Goal: Complete application form

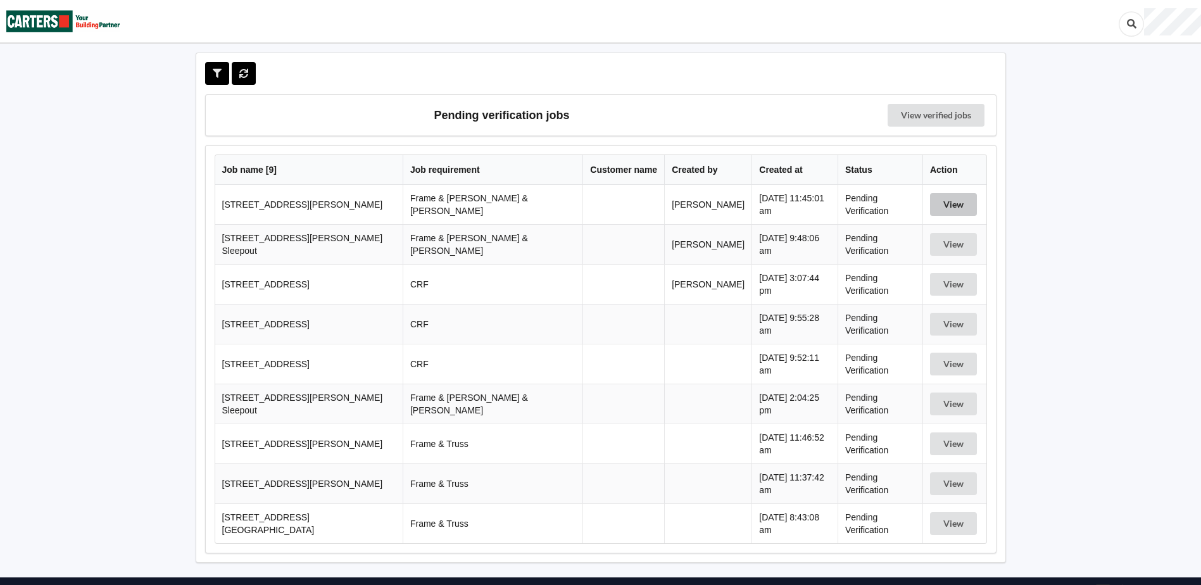
click at [950, 201] on button "View" at bounding box center [953, 204] width 47 height 23
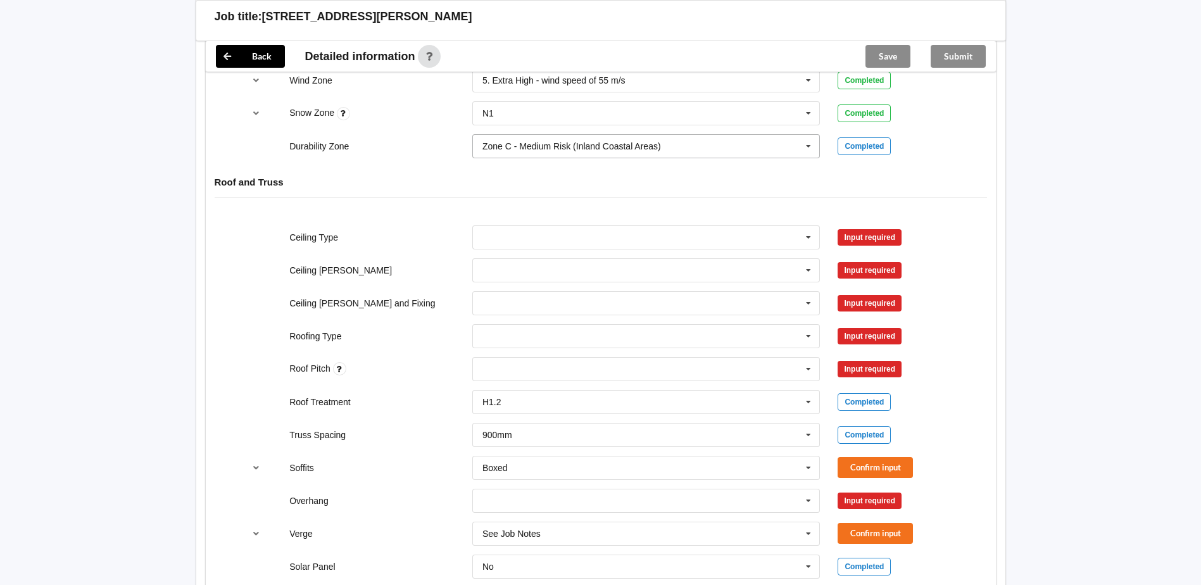
scroll to position [633, 0]
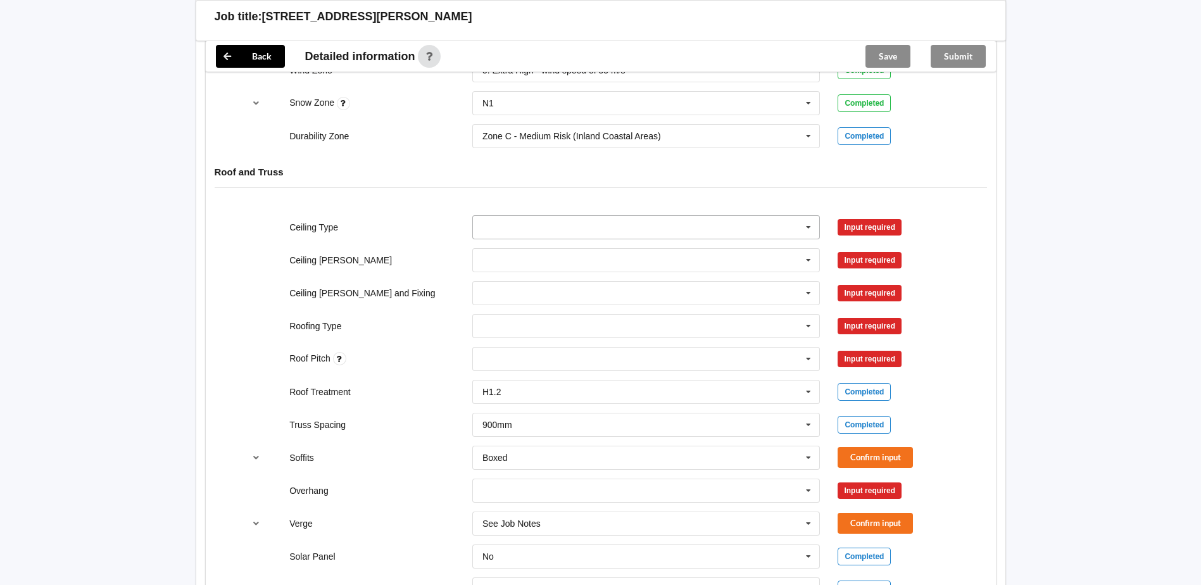
click at [808, 216] on icon at bounding box center [808, 227] width 19 height 23
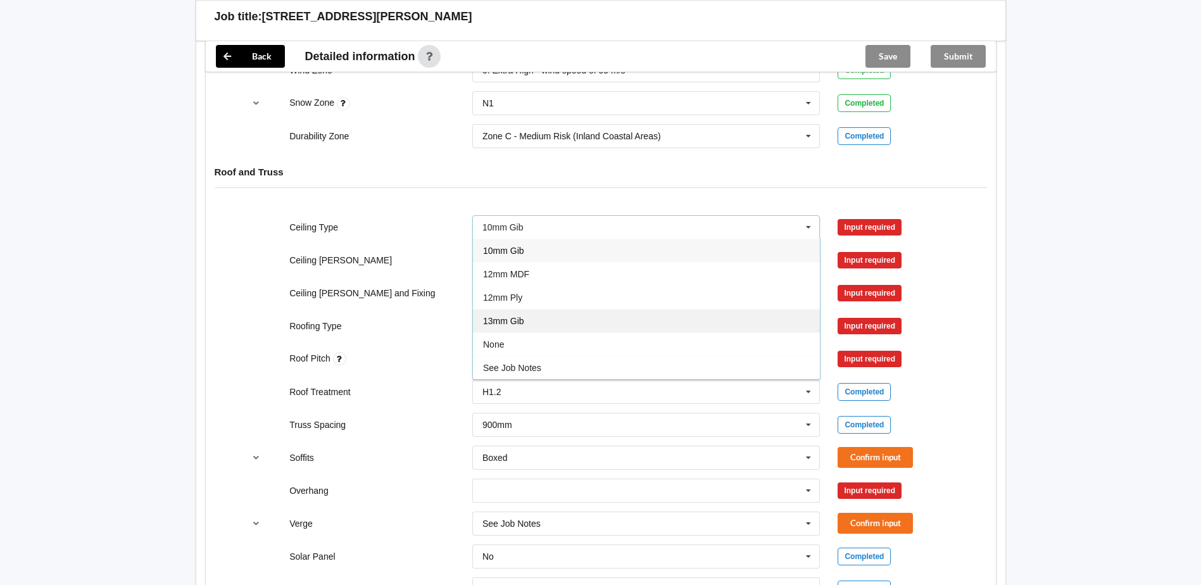
click at [527, 309] on div "13mm Gib" at bounding box center [646, 320] width 347 height 23
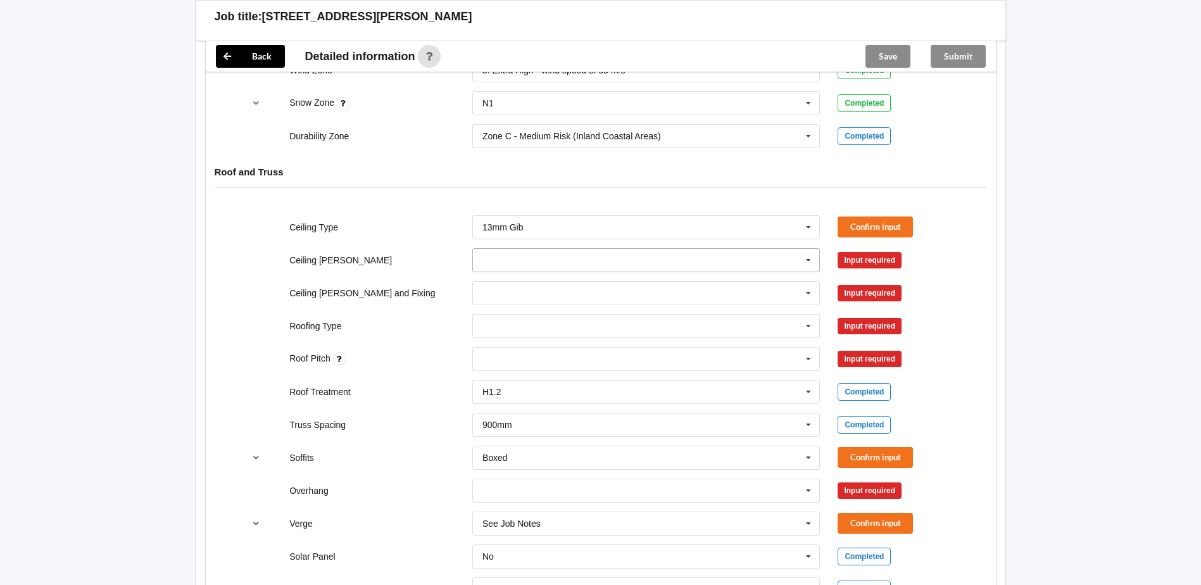
click at [808, 249] on icon at bounding box center [808, 260] width 19 height 23
click at [525, 318] on div "600mm" at bounding box center [646, 329] width 347 height 23
click at [807, 282] on icon at bounding box center [808, 293] width 19 height 23
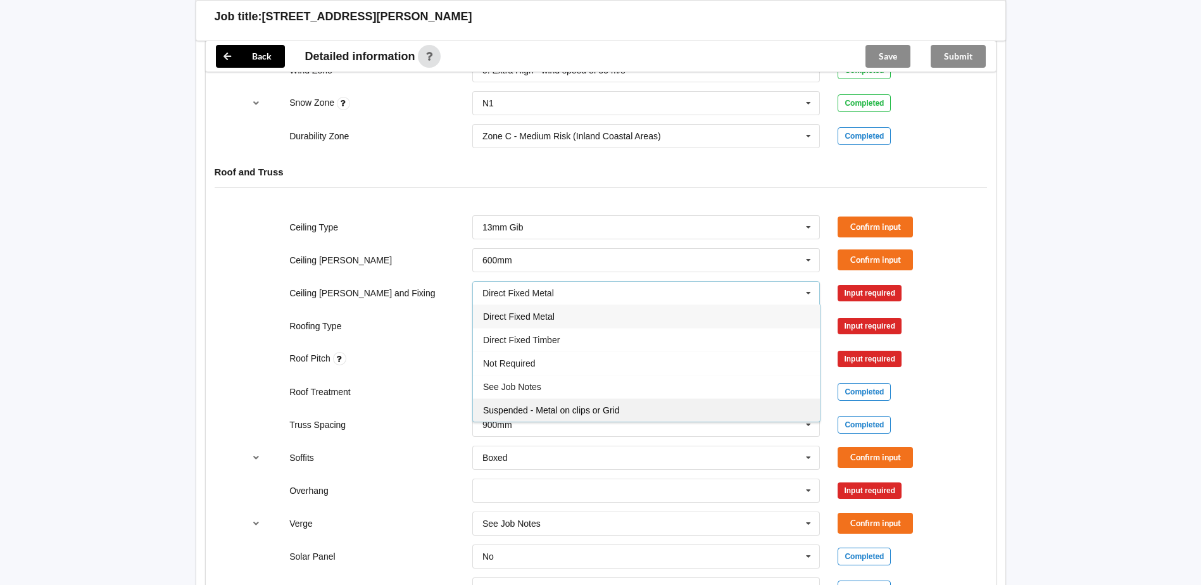
click at [549, 405] on span "Suspended - Metal on clips or Grid" at bounding box center [551, 410] width 137 height 10
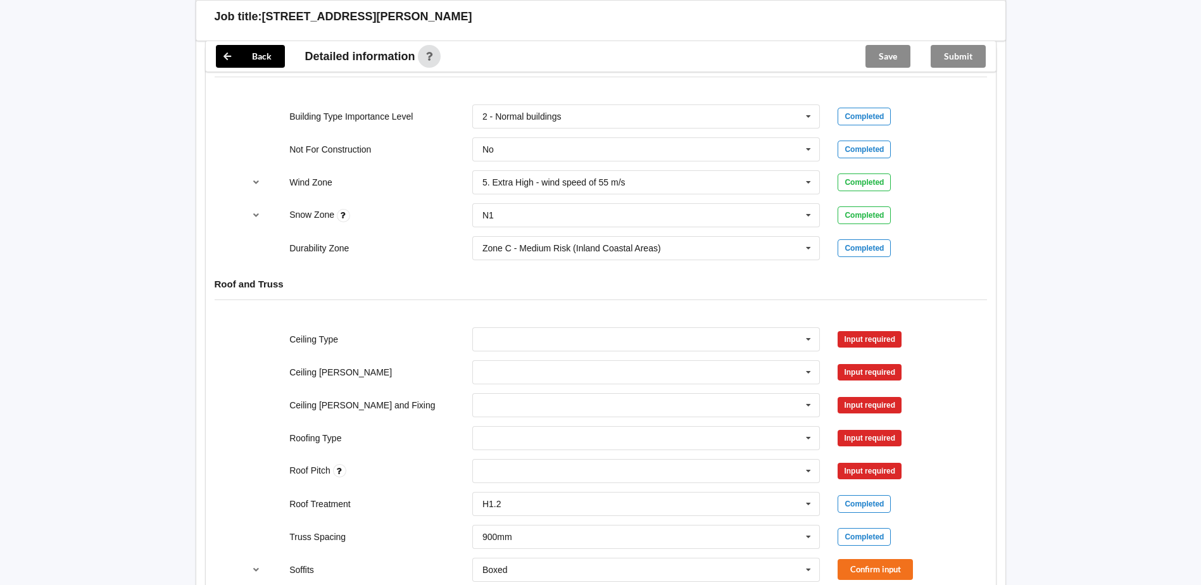
scroll to position [506, 0]
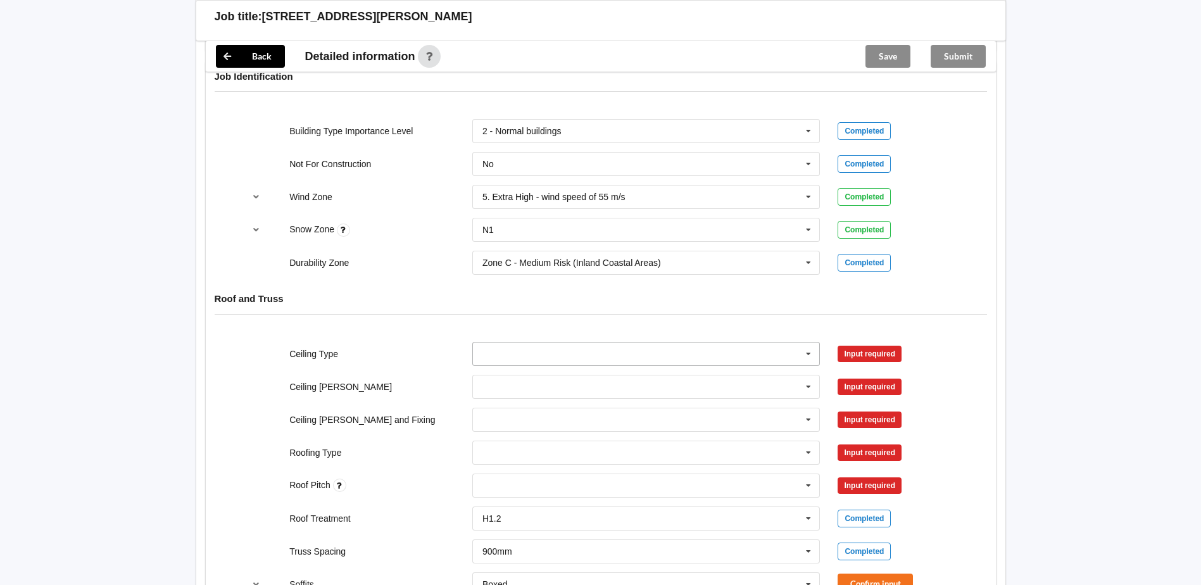
click at [808, 342] on icon at bounding box center [808, 353] width 19 height 23
click at [504, 443] on span "13mm Gib" at bounding box center [503, 448] width 41 height 10
click at [805, 376] on icon at bounding box center [808, 386] width 19 height 23
click at [869, 343] on button "Confirm input" at bounding box center [875, 353] width 75 height 21
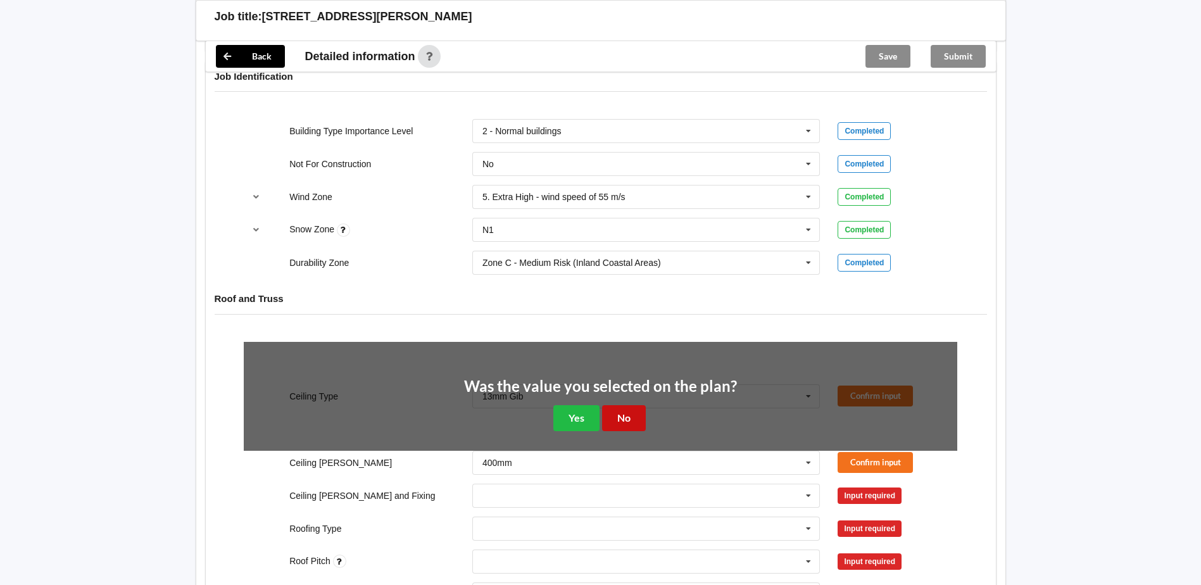
click at [618, 405] on button "No" at bounding box center [624, 418] width 44 height 26
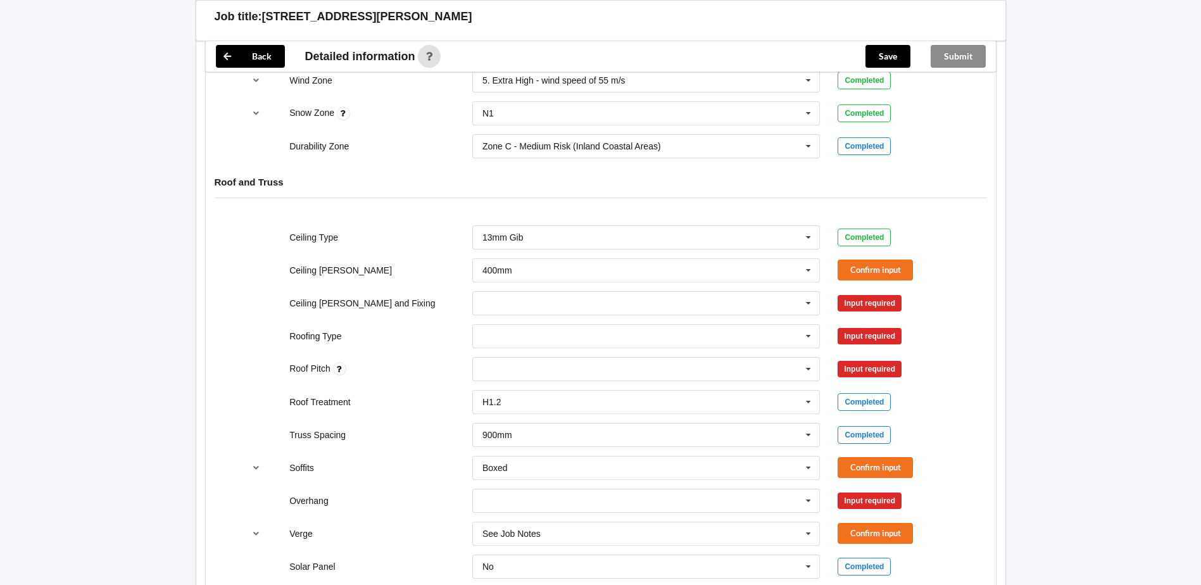
scroll to position [633, 0]
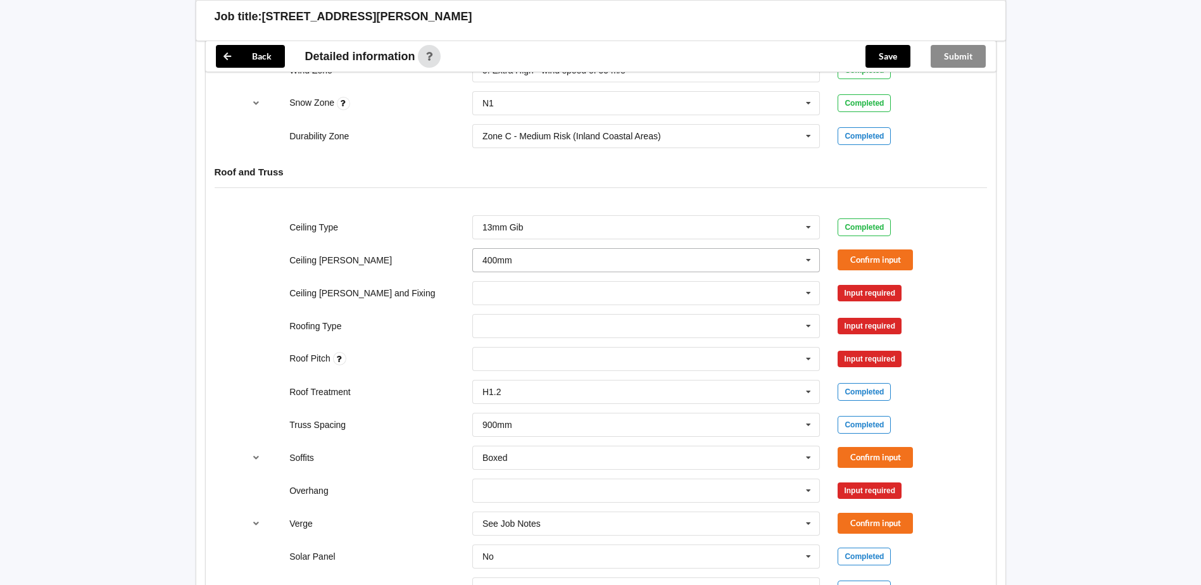
click at [808, 249] on icon at bounding box center [808, 260] width 19 height 23
click at [514, 318] on div "600mm" at bounding box center [646, 329] width 347 height 23
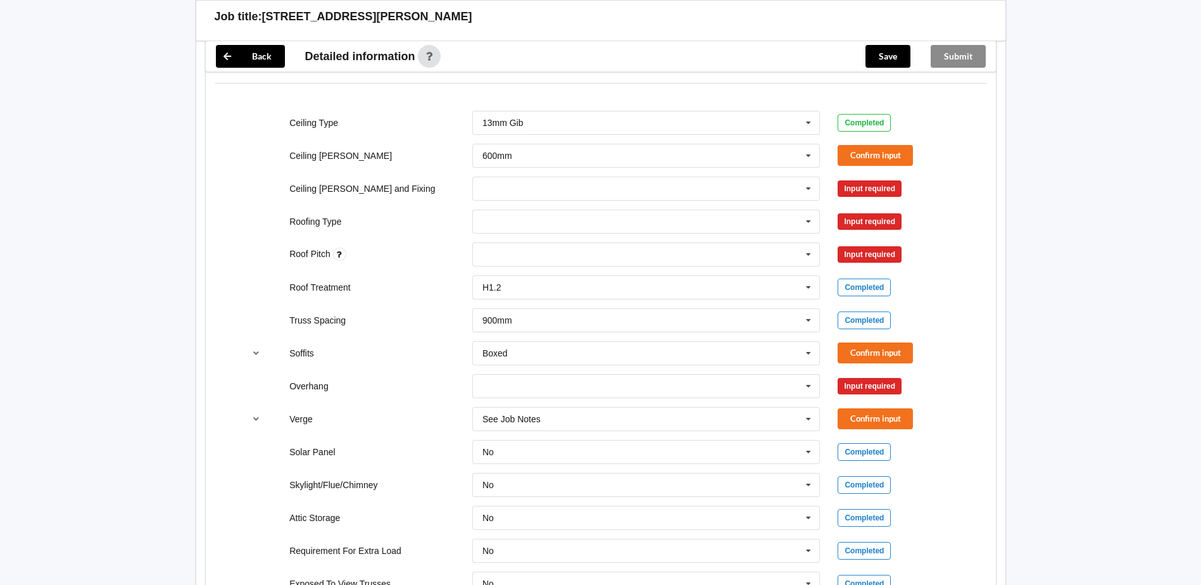
scroll to position [760, 0]
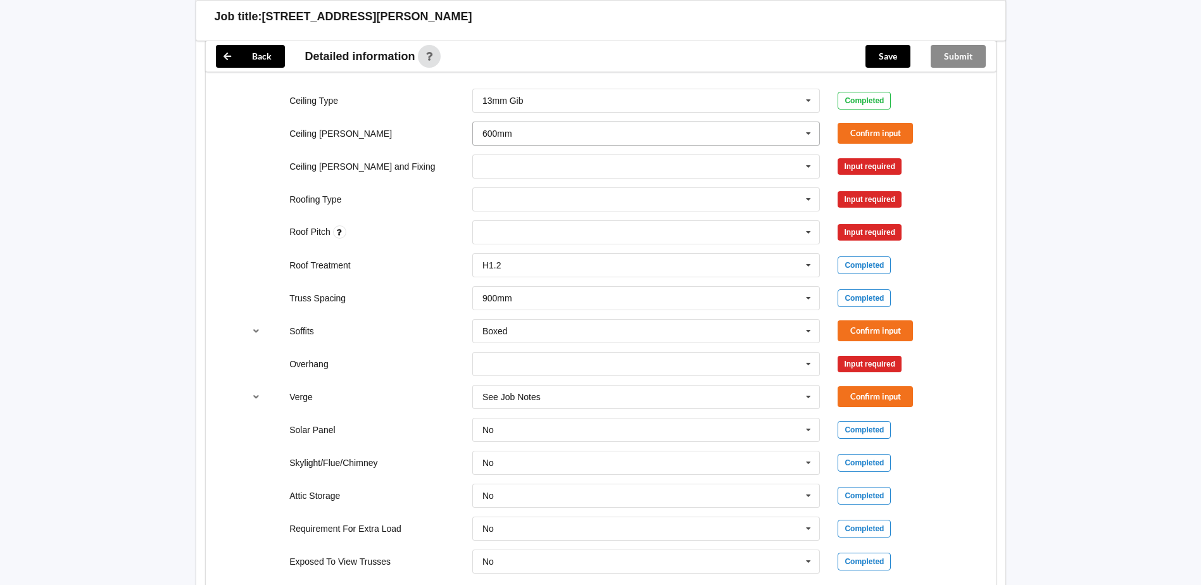
click at [513, 122] on input "text" at bounding box center [647, 133] width 347 height 23
click at [511, 199] on span "600mm" at bounding box center [498, 204] width 30 height 10
click at [862, 123] on button "Confirm input" at bounding box center [875, 133] width 75 height 21
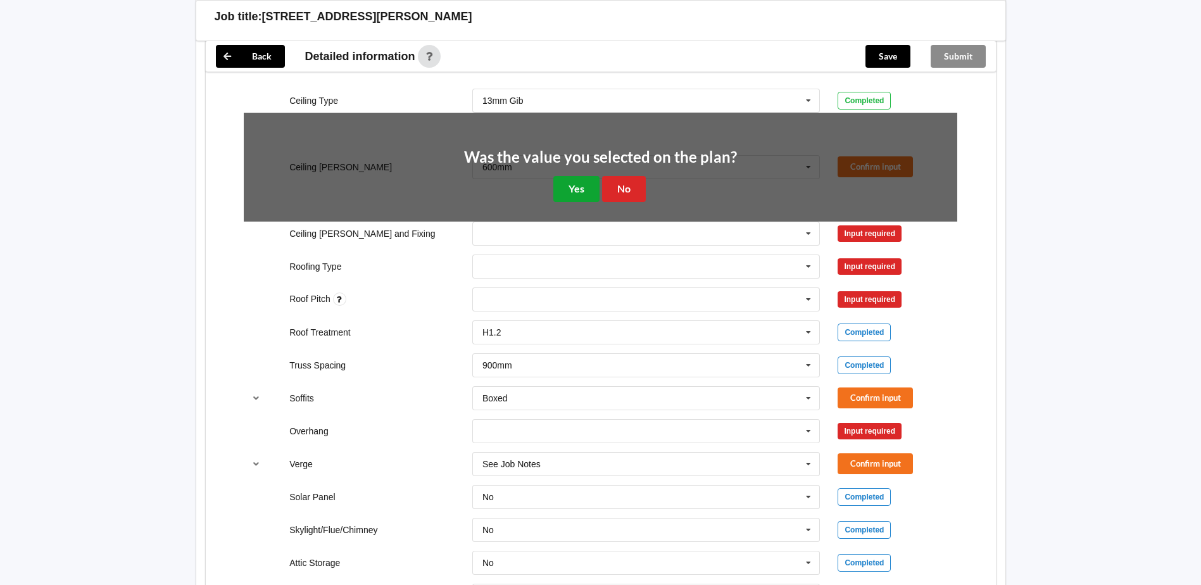
click at [572, 176] on button "Yes" at bounding box center [576, 189] width 46 height 26
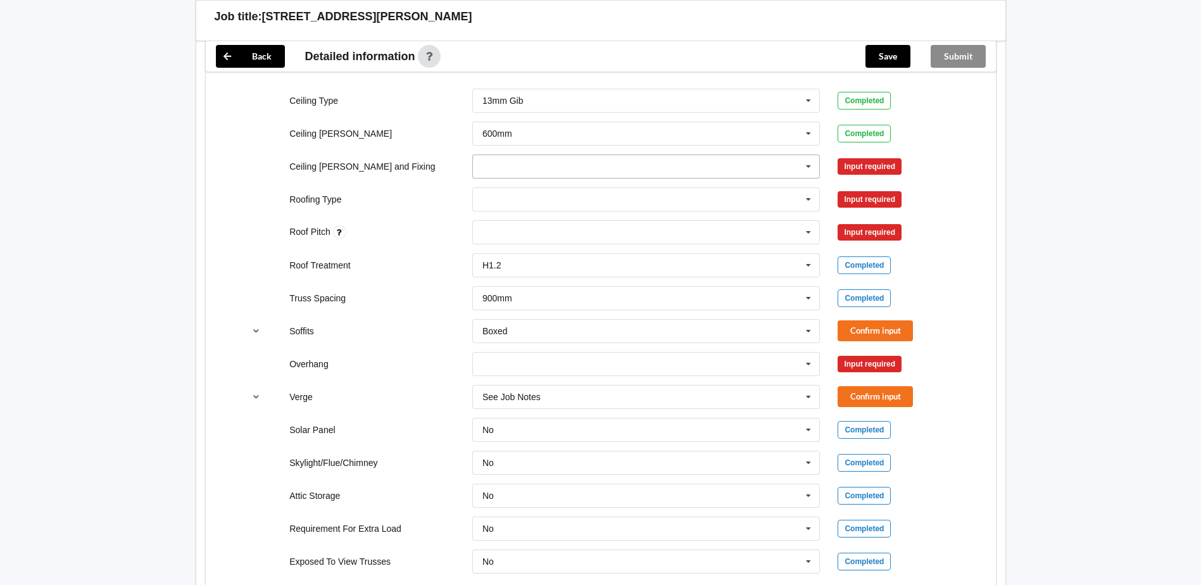
click at [808, 155] on icon at bounding box center [808, 166] width 19 height 23
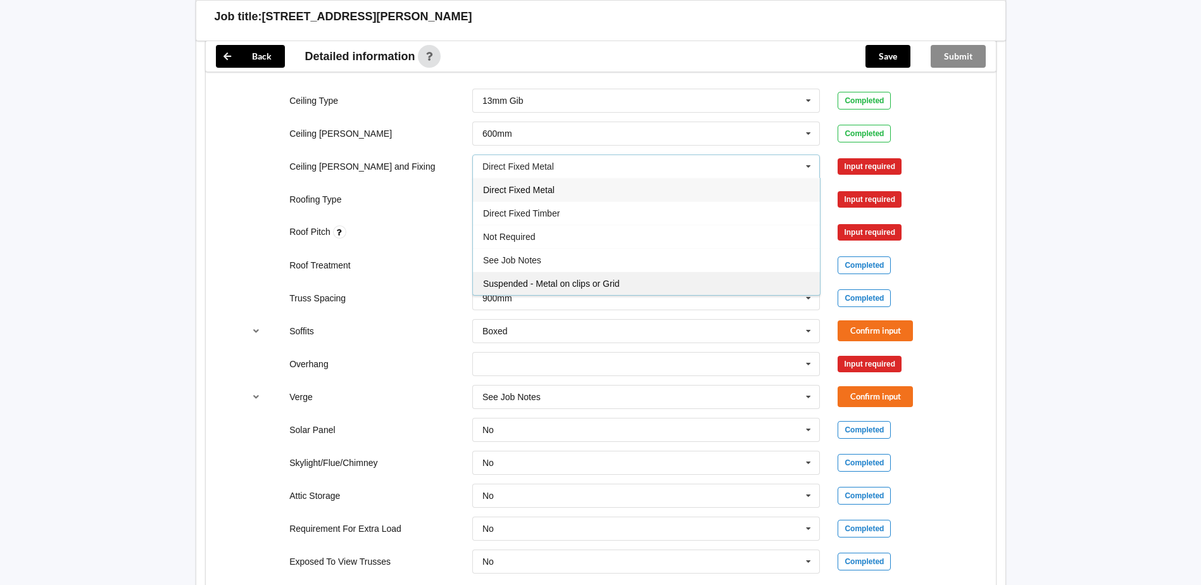
click at [566, 279] on span "Suspended - Metal on clips or Grid" at bounding box center [551, 284] width 137 height 10
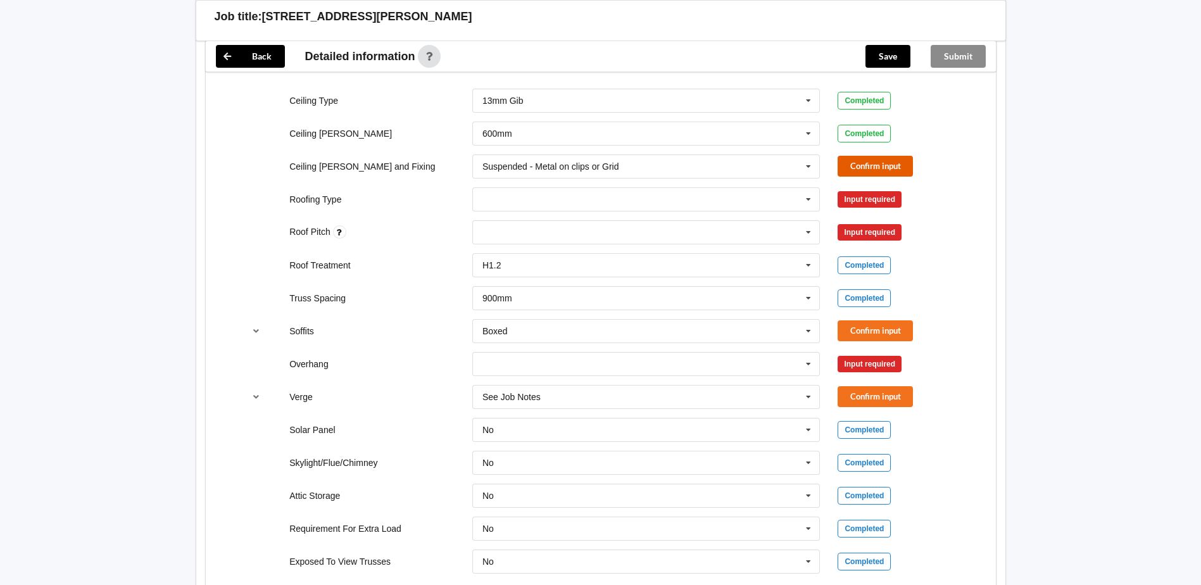
click at [849, 156] on button "Confirm input" at bounding box center [875, 166] width 75 height 21
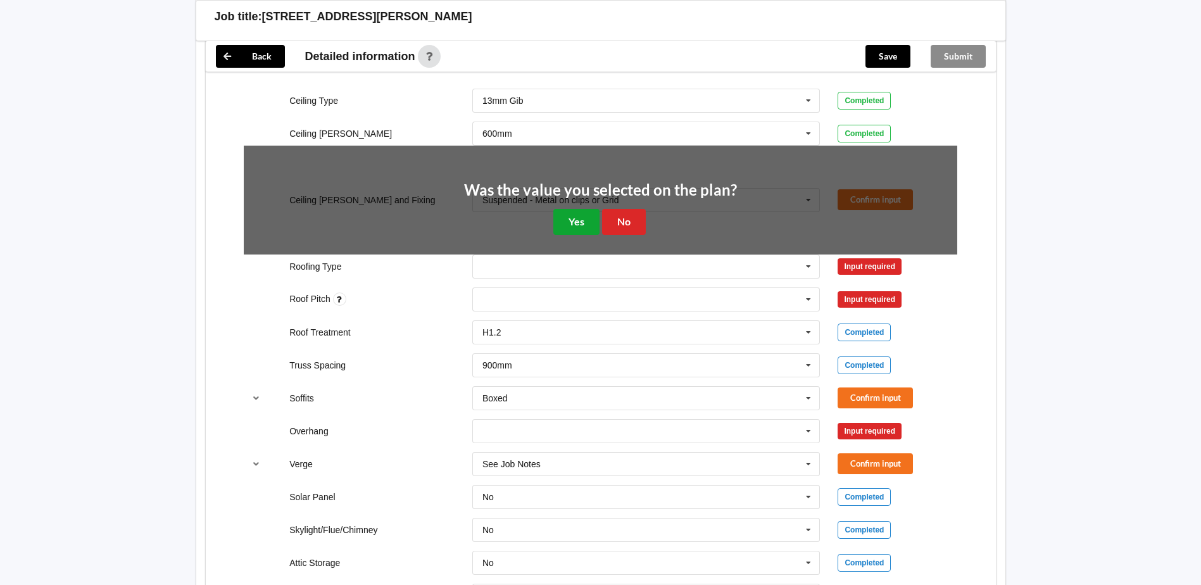
click at [580, 209] on button "Yes" at bounding box center [576, 222] width 46 height 26
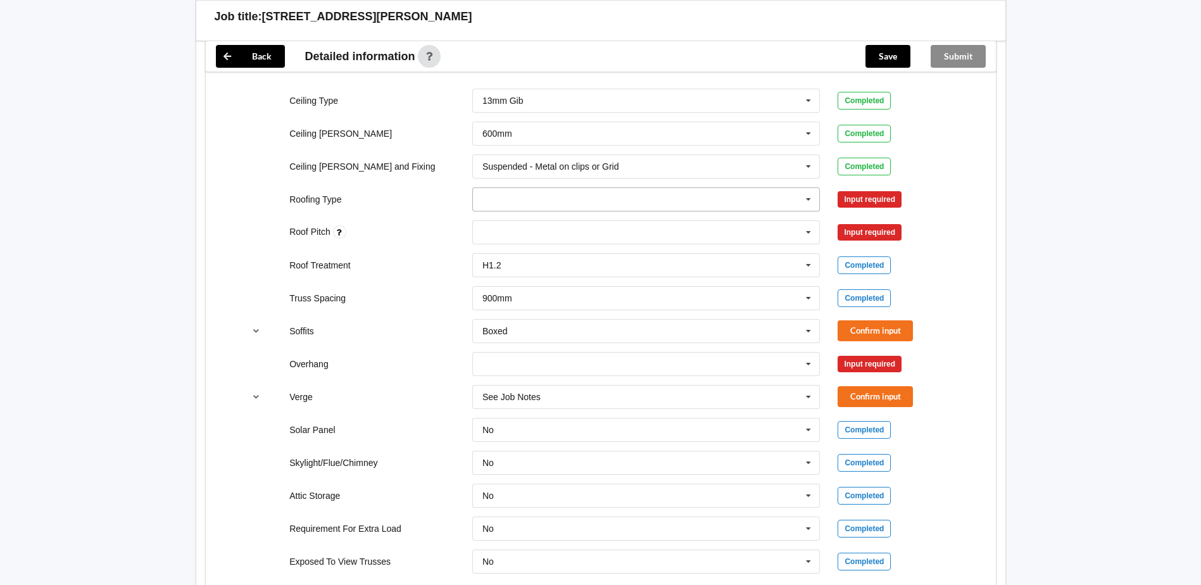
click at [504, 188] on input "text" at bounding box center [647, 199] width 347 height 23
click at [583, 211] on div "1. [GEOGRAPHIC_DATA]" at bounding box center [646, 222] width 347 height 23
click at [864, 189] on button "Confirm input" at bounding box center [875, 199] width 75 height 21
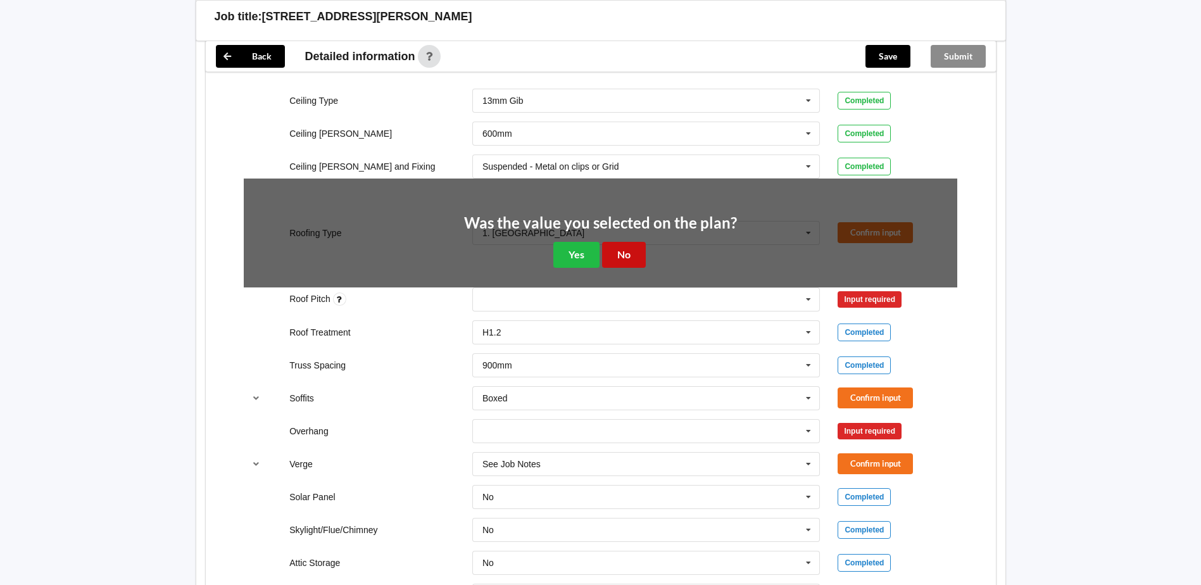
click at [626, 242] on button "No" at bounding box center [624, 255] width 44 height 26
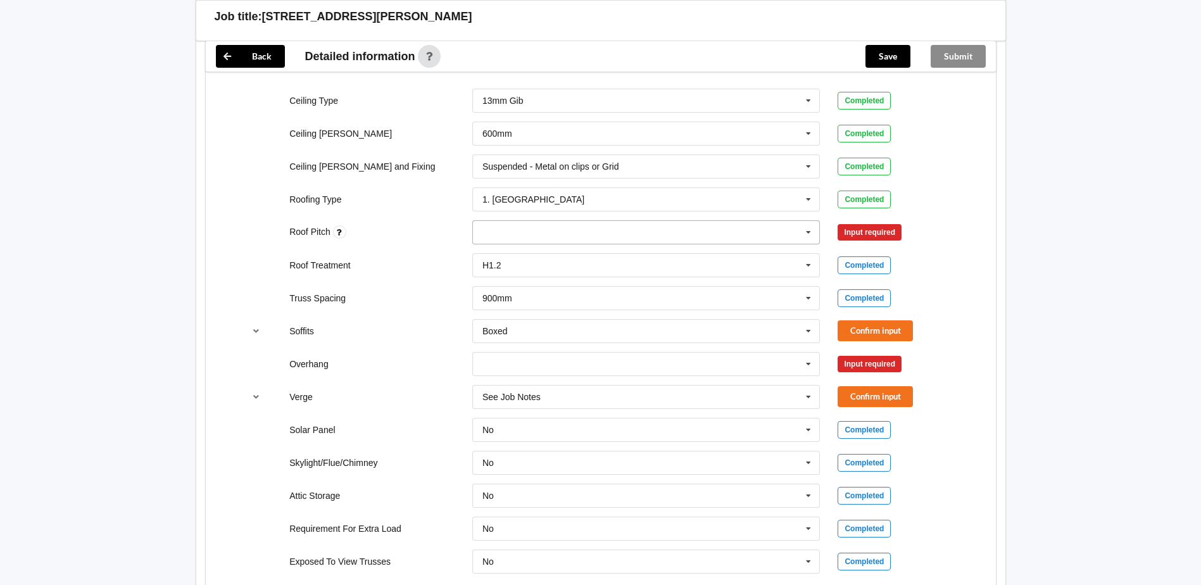
click at [491, 227] on input "text" at bounding box center [492, 232] width 20 height 11
type input "20"
click at [515, 244] on div "Add 20" at bounding box center [646, 255] width 347 height 23
click at [879, 222] on button "Confirm input" at bounding box center [875, 232] width 75 height 21
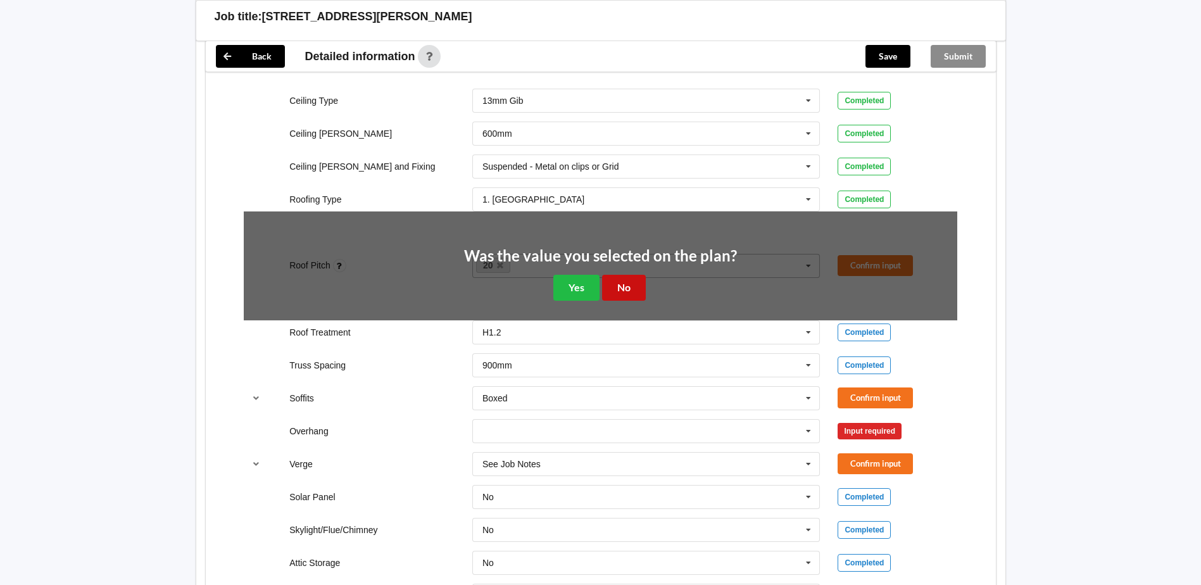
click at [621, 275] on button "No" at bounding box center [624, 288] width 44 height 26
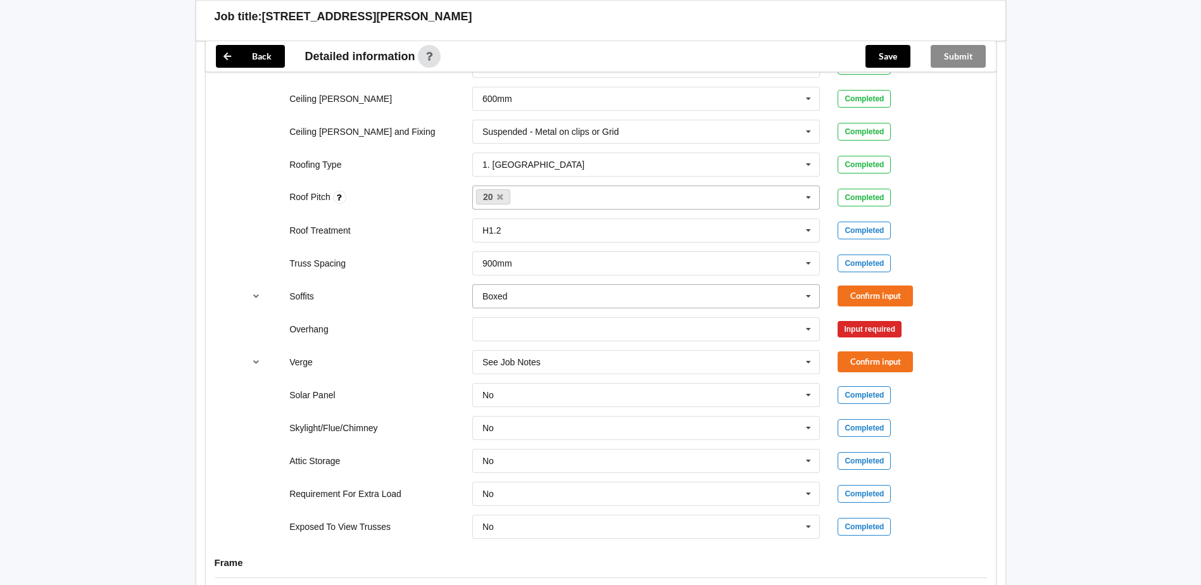
scroll to position [823, 0]
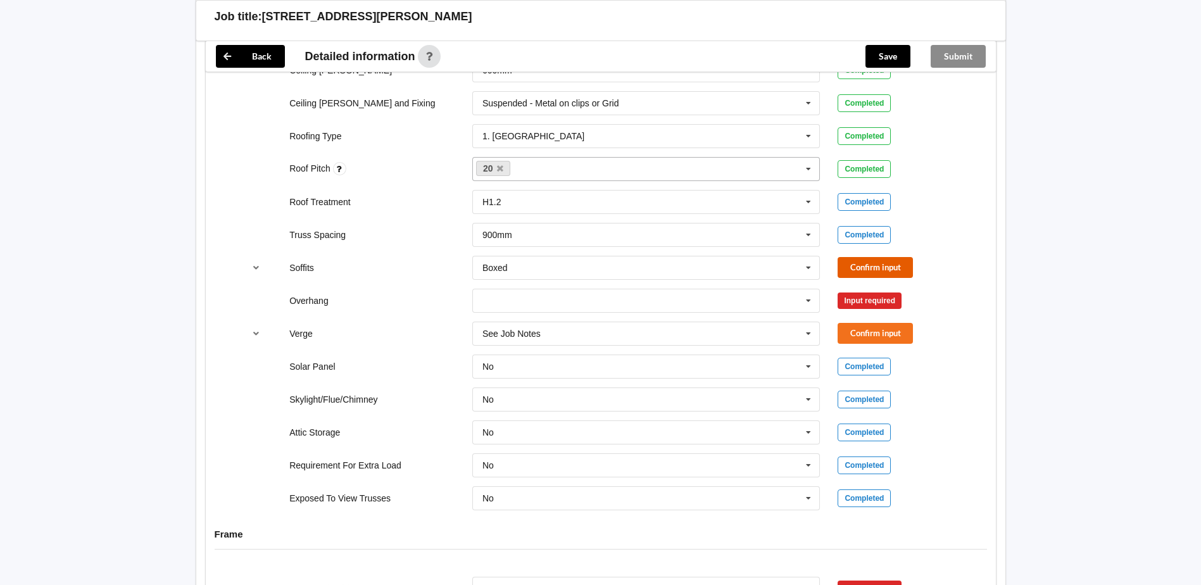
click at [858, 257] on button "Confirm input" at bounding box center [875, 267] width 75 height 21
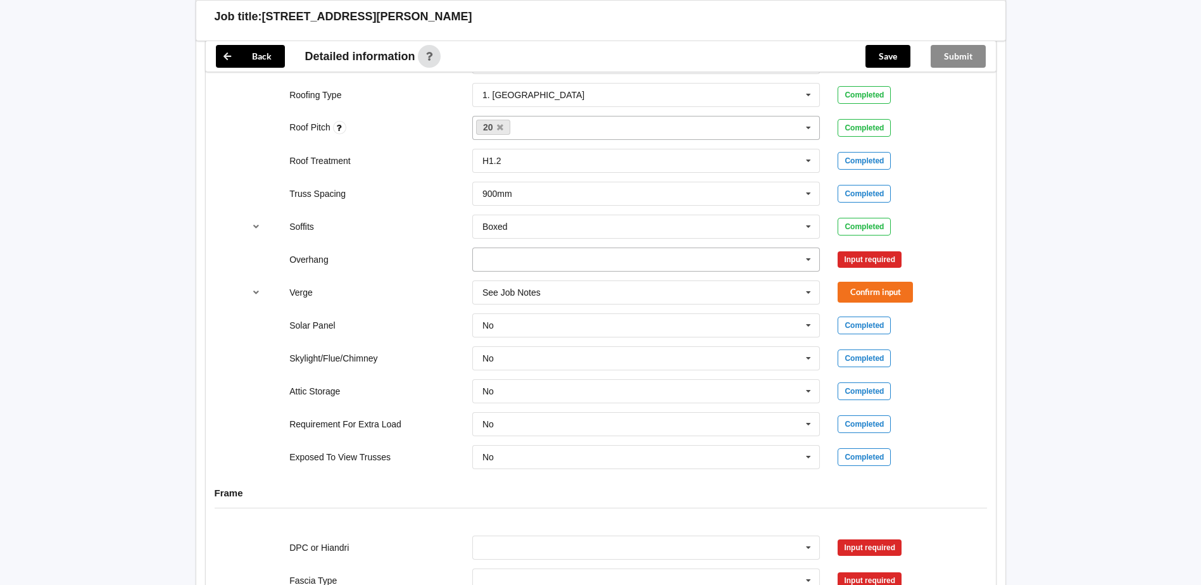
scroll to position [886, 0]
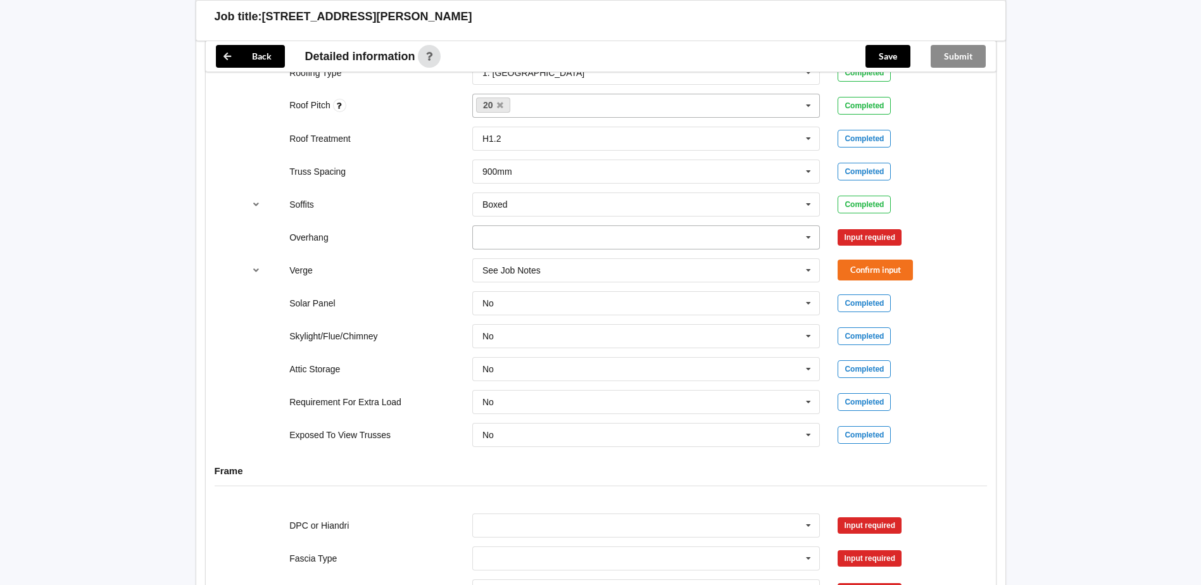
click at [805, 226] on icon at bounding box center [808, 237] width 19 height 23
click at [522, 296] on div "600mm" at bounding box center [646, 307] width 347 height 23
click at [865, 227] on button "Confirm input" at bounding box center [875, 237] width 75 height 21
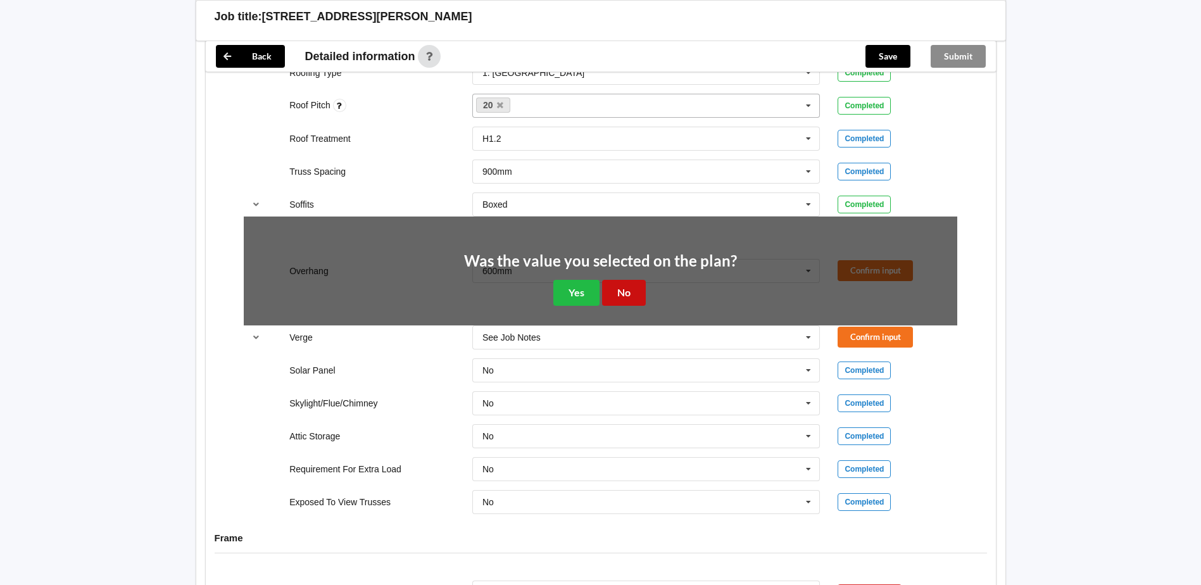
click at [617, 280] on button "No" at bounding box center [624, 293] width 44 height 26
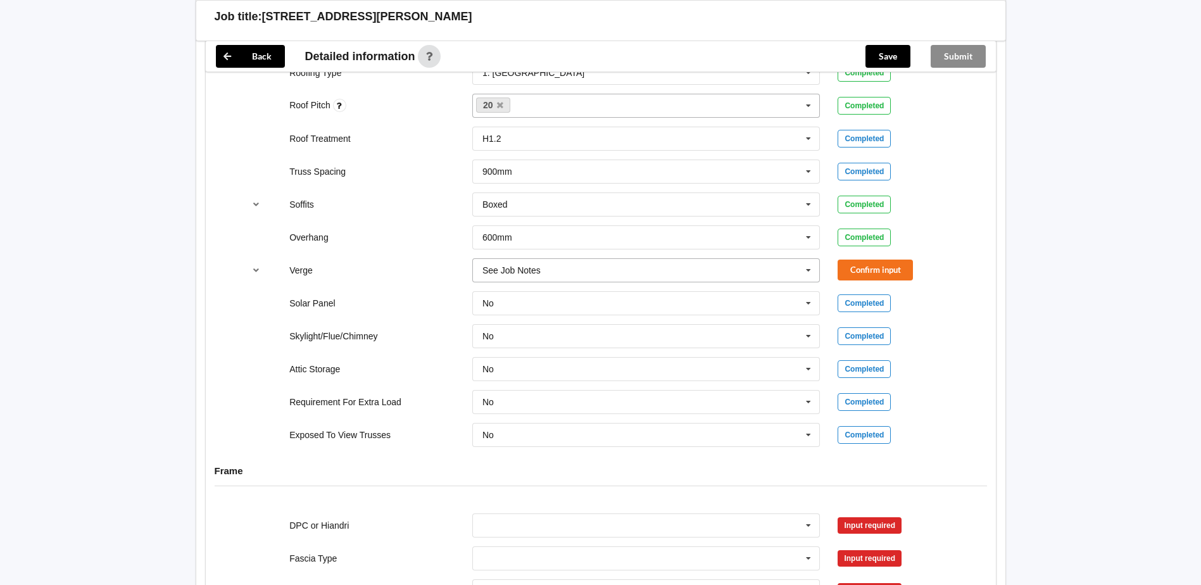
click at [809, 259] on icon at bounding box center [808, 270] width 19 height 23
click at [664, 260] on input "text" at bounding box center [647, 270] width 347 height 23
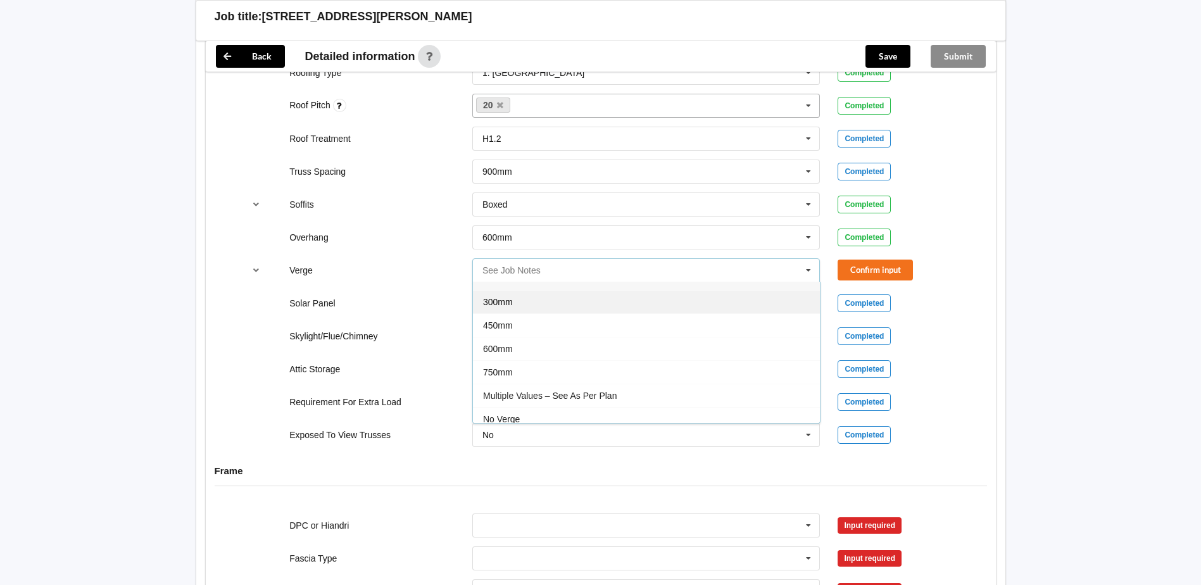
scroll to position [23, 0]
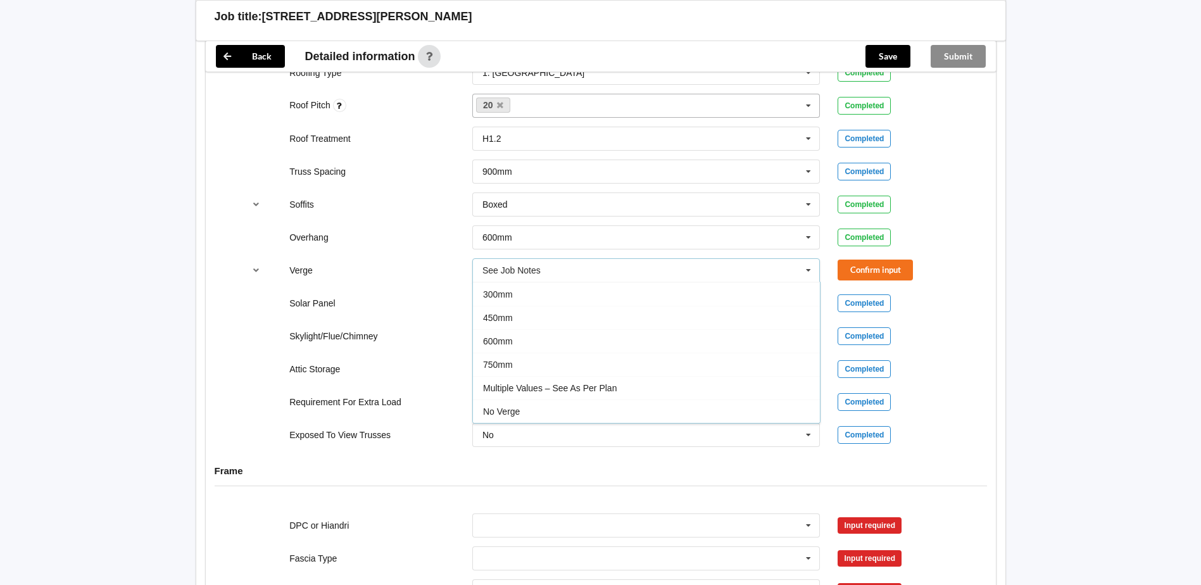
click at [499, 406] on span "No Verge" at bounding box center [501, 411] width 37 height 10
click at [865, 260] on button "Confirm input" at bounding box center [875, 270] width 75 height 21
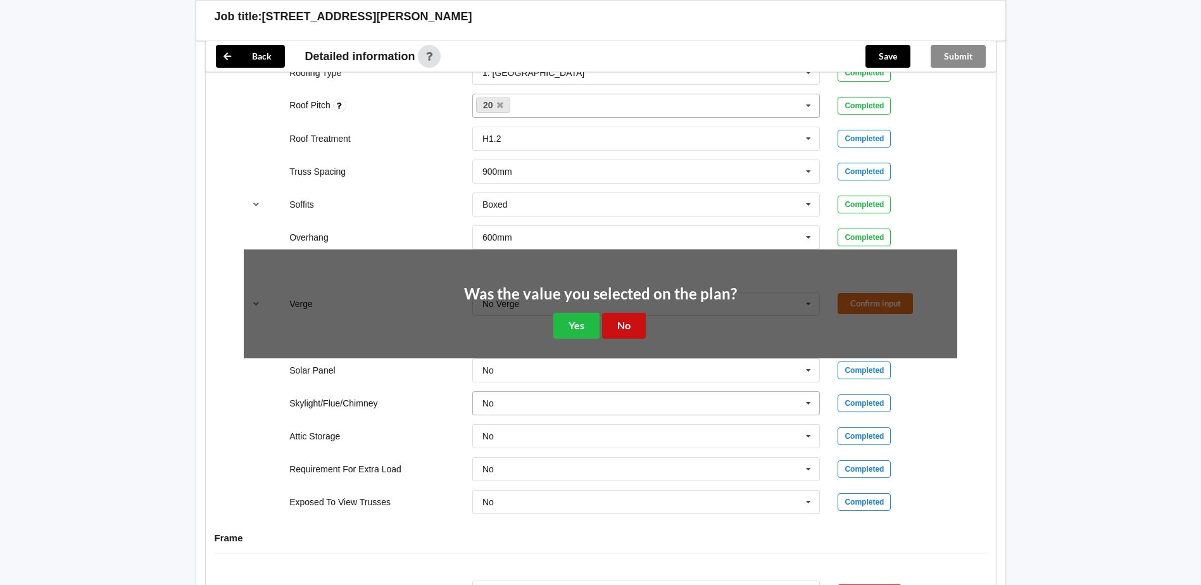
click at [617, 313] on button "No" at bounding box center [624, 326] width 44 height 26
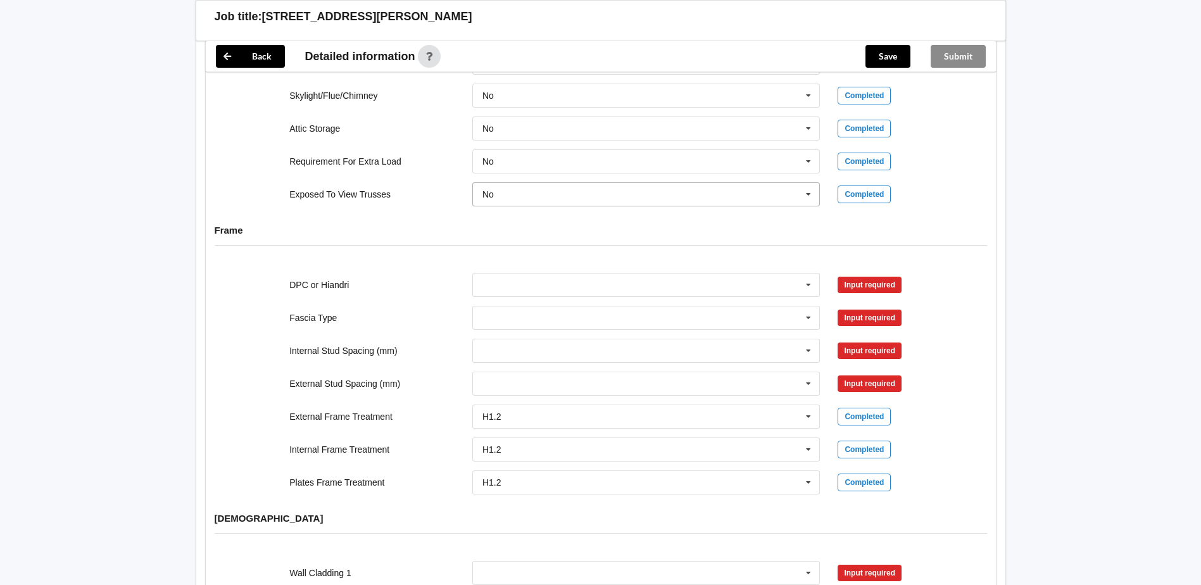
scroll to position [1266, 0]
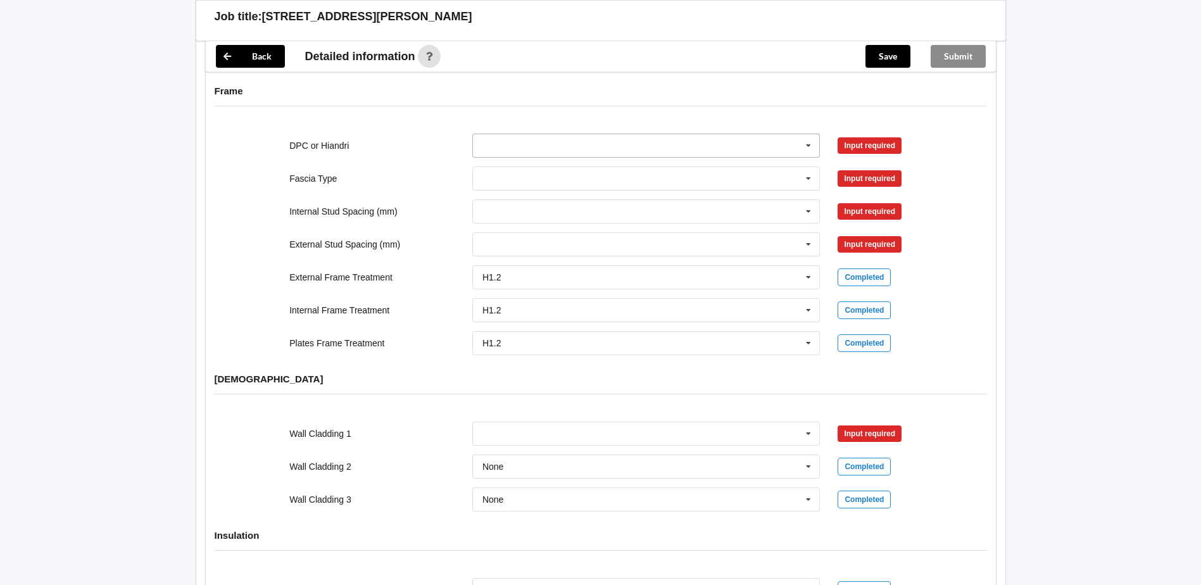
click at [808, 134] on icon at bounding box center [808, 145] width 19 height 23
click at [528, 157] on div "DPC Fitted" at bounding box center [646, 168] width 347 height 23
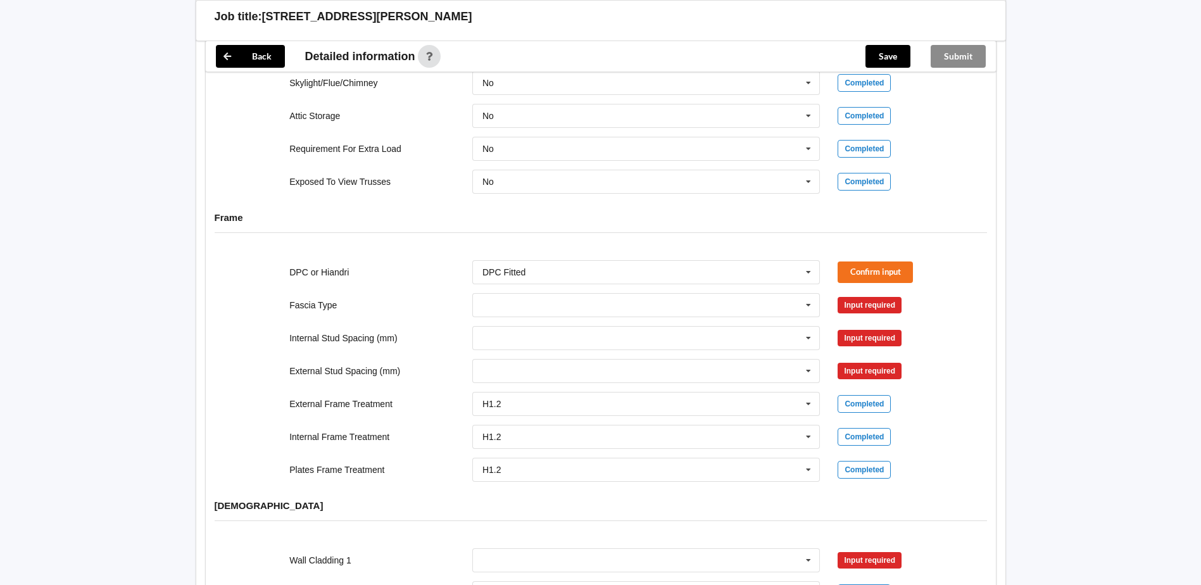
scroll to position [1203, 0]
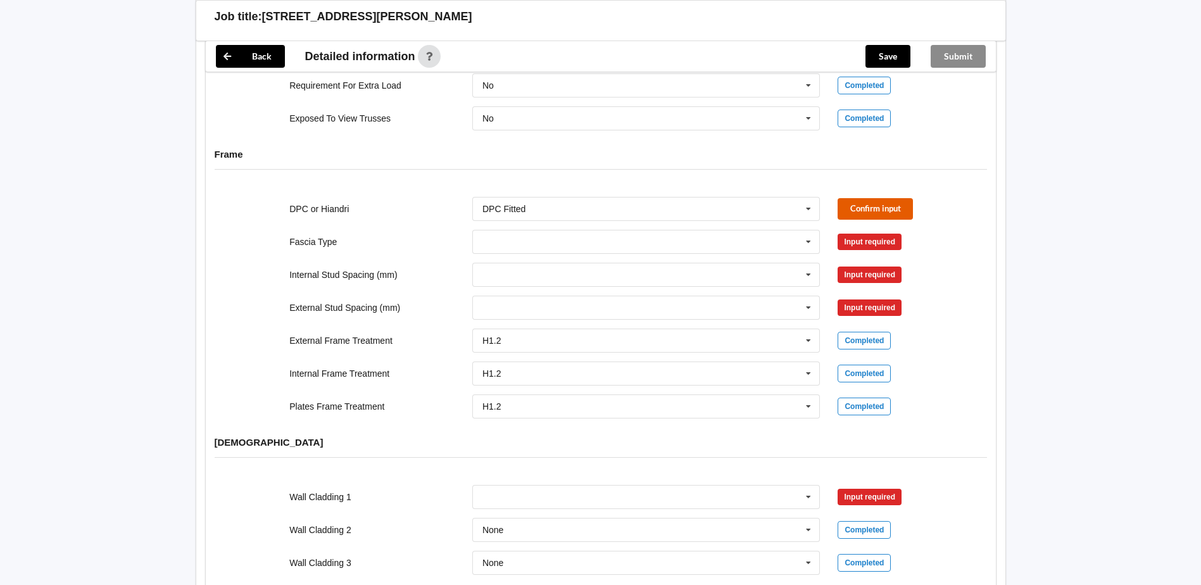
click at [867, 198] on button "Confirm input" at bounding box center [875, 208] width 75 height 21
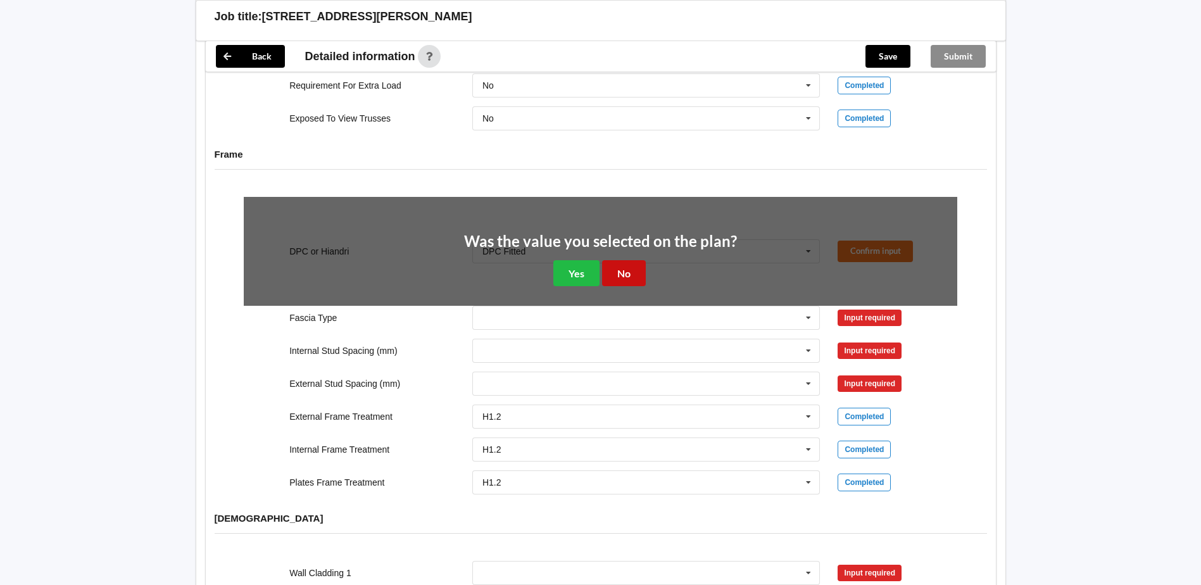
click at [618, 260] on button "No" at bounding box center [624, 273] width 44 height 26
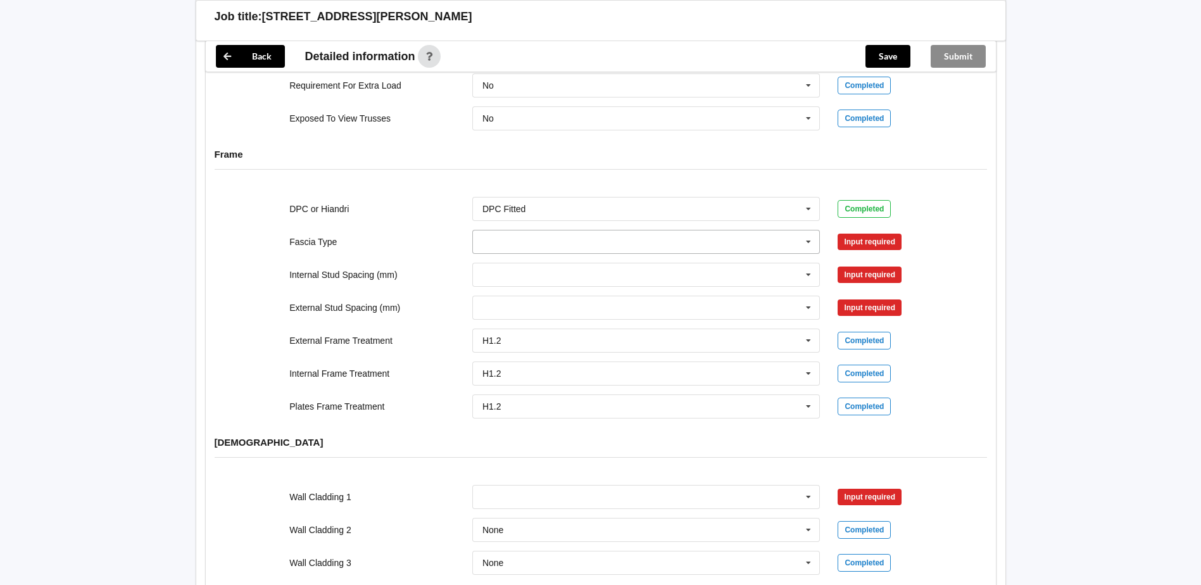
click at [812, 230] on icon at bounding box center [808, 241] width 19 height 23
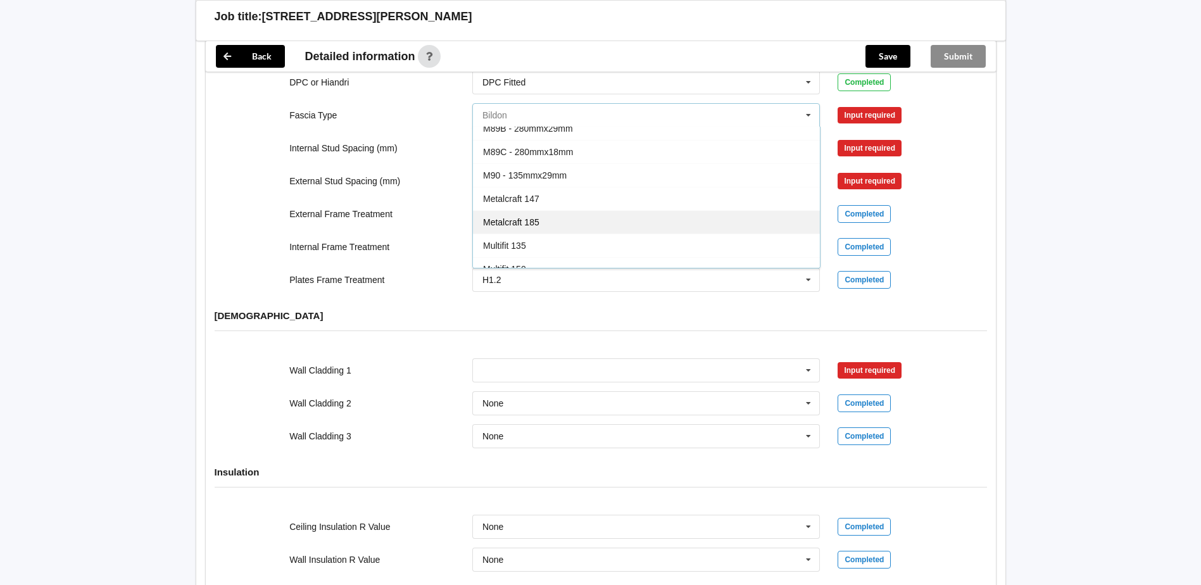
scroll to position [168, 0]
click at [503, 247] on span "Metalcraft 185" at bounding box center [511, 252] width 56 height 10
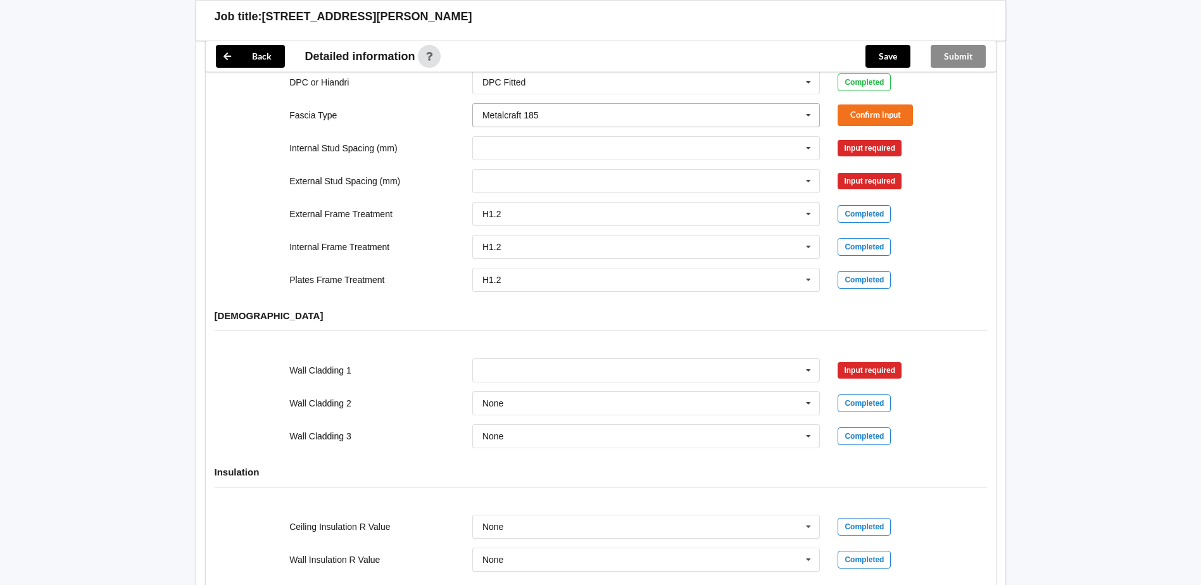
click at [808, 104] on icon at bounding box center [808, 115] width 19 height 23
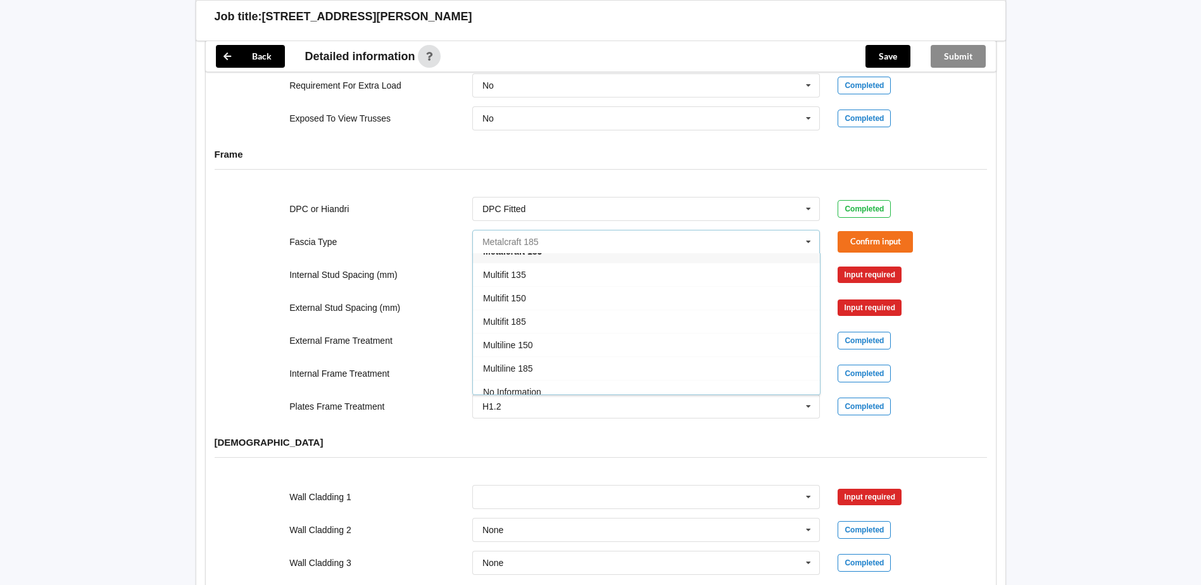
scroll to position [317, 0]
click at [504, 342] on span "Multiline 185" at bounding box center [508, 347] width 50 height 10
click at [878, 231] on button "Confirm input" at bounding box center [875, 241] width 75 height 21
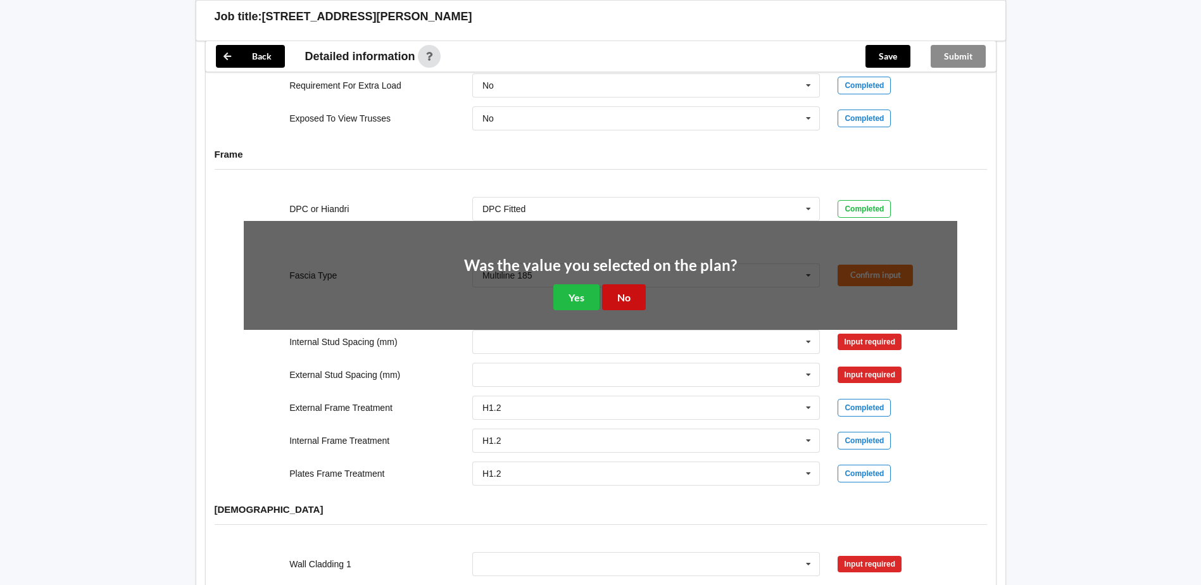
click at [618, 284] on button "No" at bounding box center [624, 297] width 44 height 26
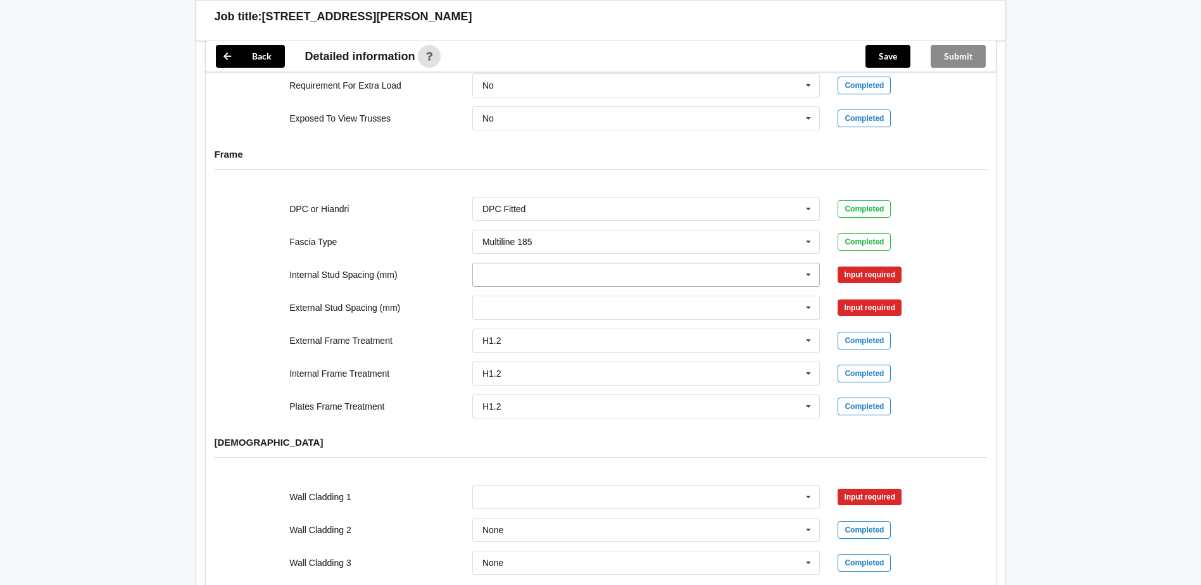
click at [810, 263] on icon at bounding box center [808, 274] width 19 height 23
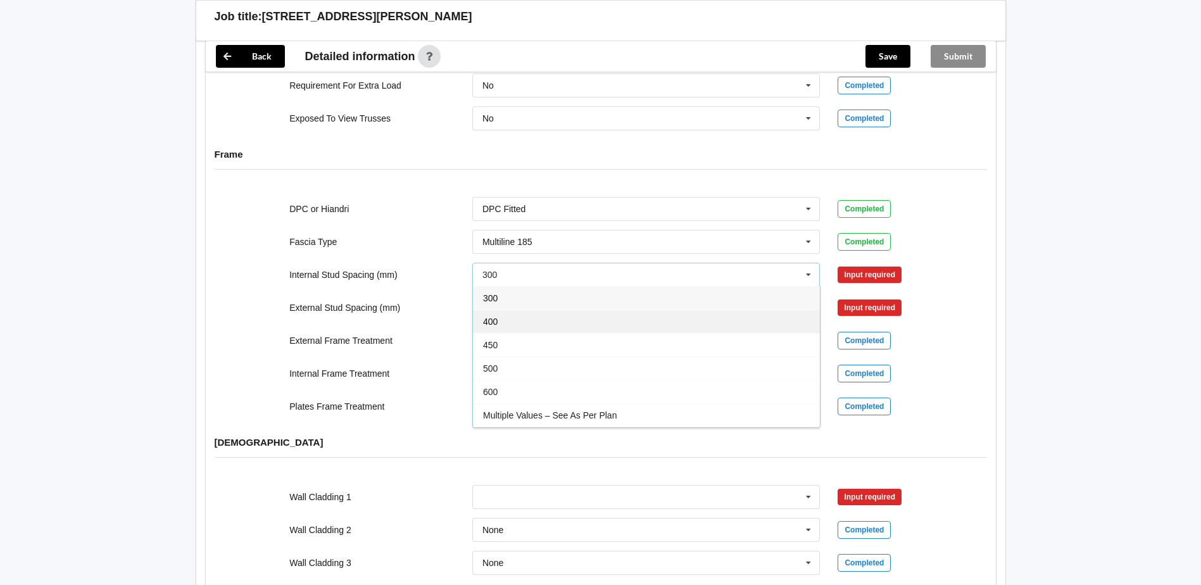
click at [518, 313] on div "400" at bounding box center [646, 321] width 347 height 23
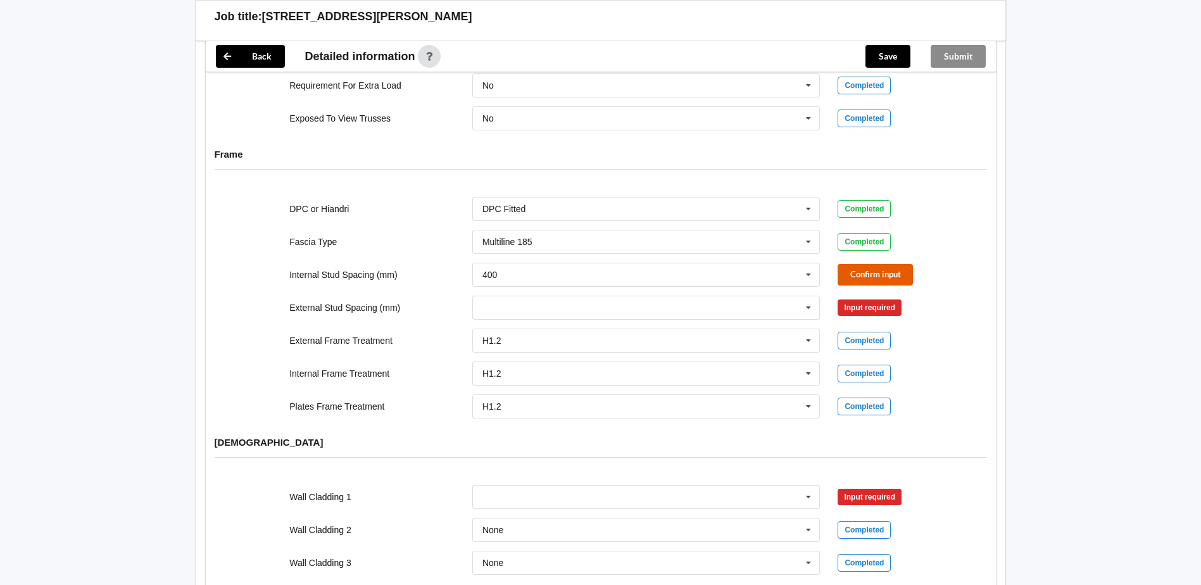
click at [865, 264] on button "Confirm input" at bounding box center [875, 274] width 75 height 21
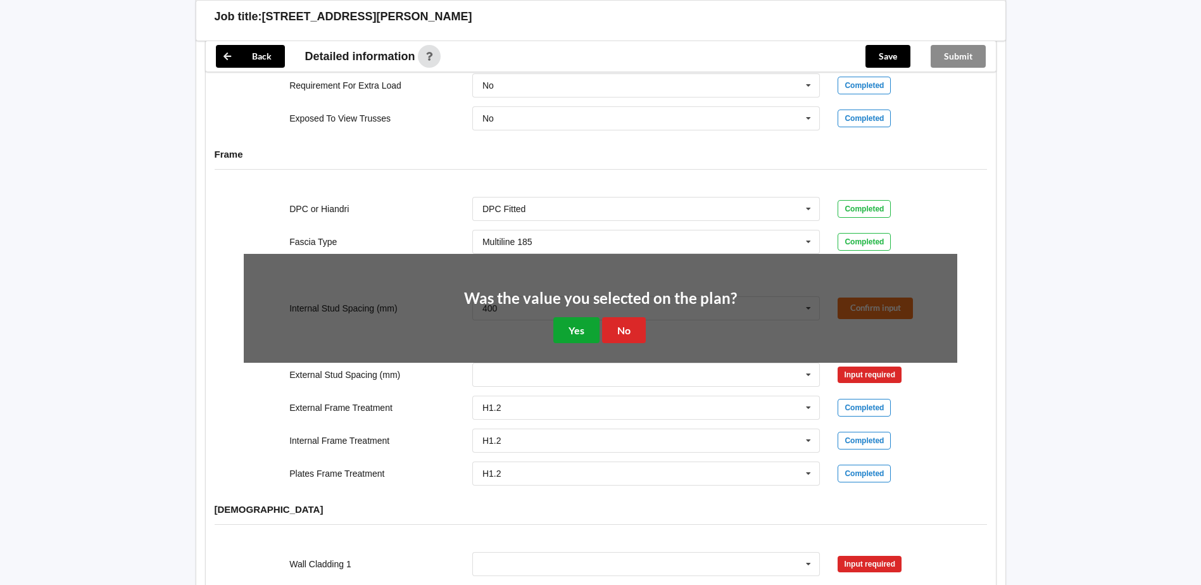
click at [579, 317] on button "Yes" at bounding box center [576, 330] width 46 height 26
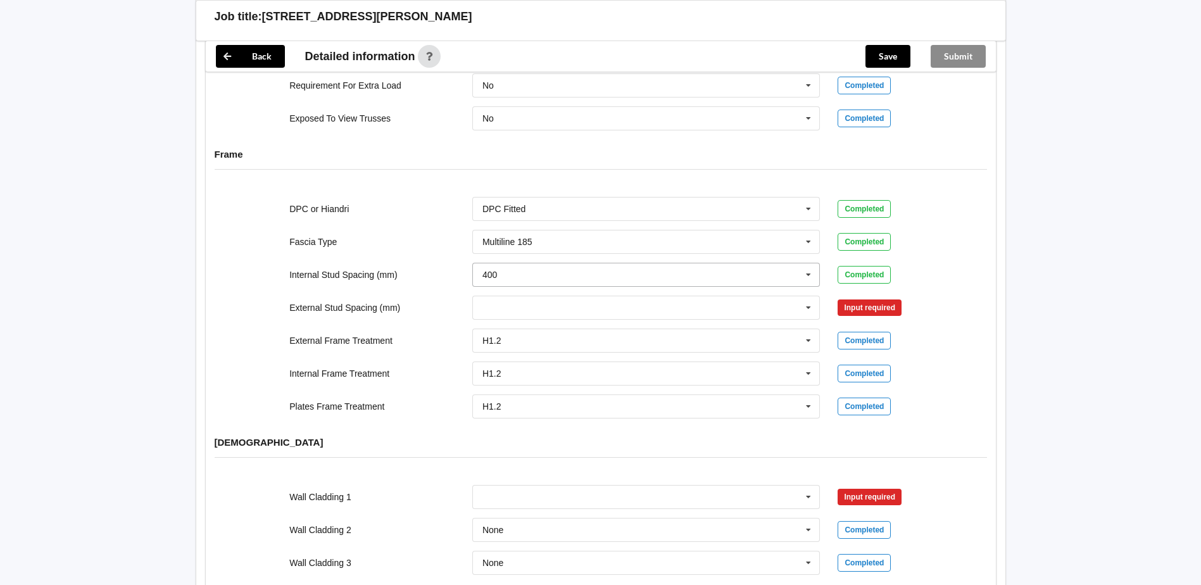
click at [808, 263] on icon at bounding box center [808, 274] width 19 height 23
click at [499, 380] on div "600" at bounding box center [646, 391] width 347 height 23
click at [875, 264] on button "Confirm input" at bounding box center [875, 274] width 75 height 21
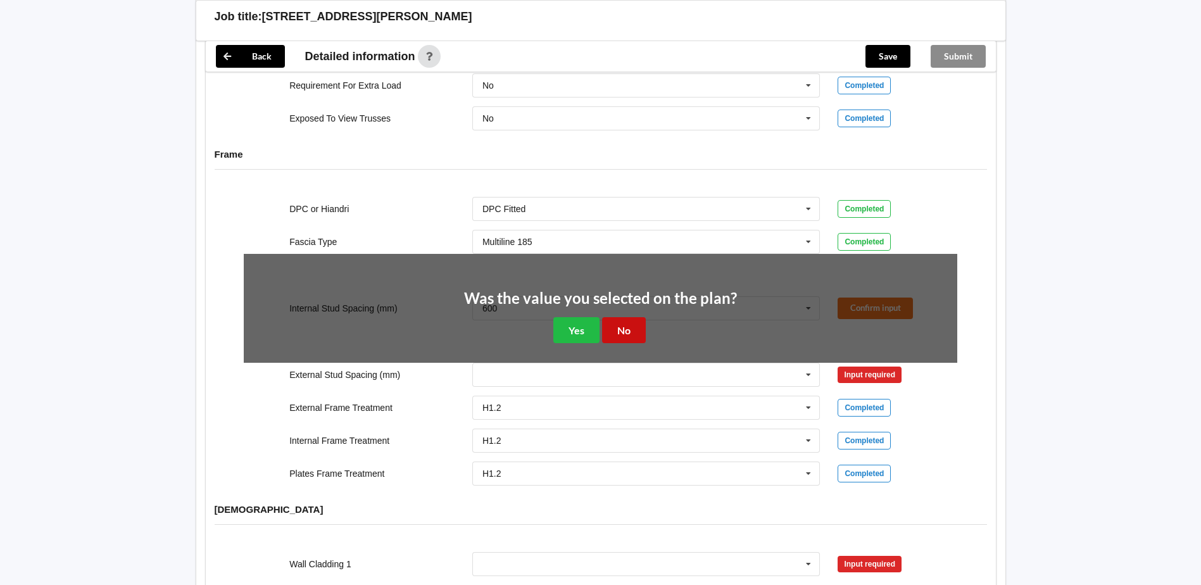
click at [622, 317] on button "No" at bounding box center [624, 330] width 44 height 26
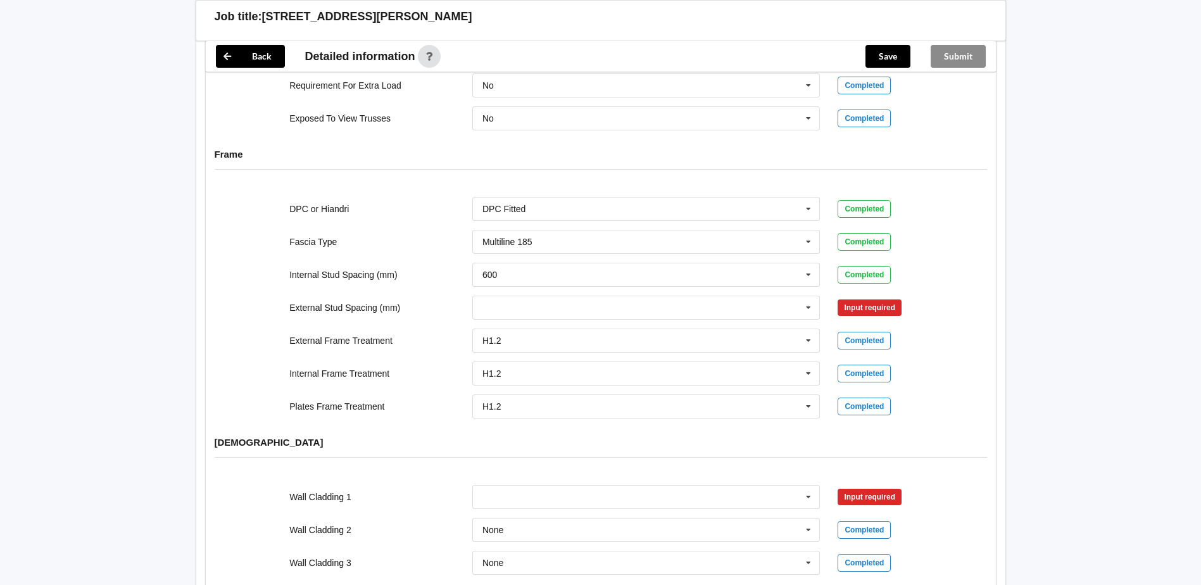
click at [861, 299] on div "Input required" at bounding box center [870, 307] width 64 height 16
click at [808, 296] on icon at bounding box center [808, 307] width 19 height 23
click at [515, 342] on div "400" at bounding box center [646, 353] width 347 height 23
click at [871, 297] on button "Confirm input" at bounding box center [875, 307] width 75 height 21
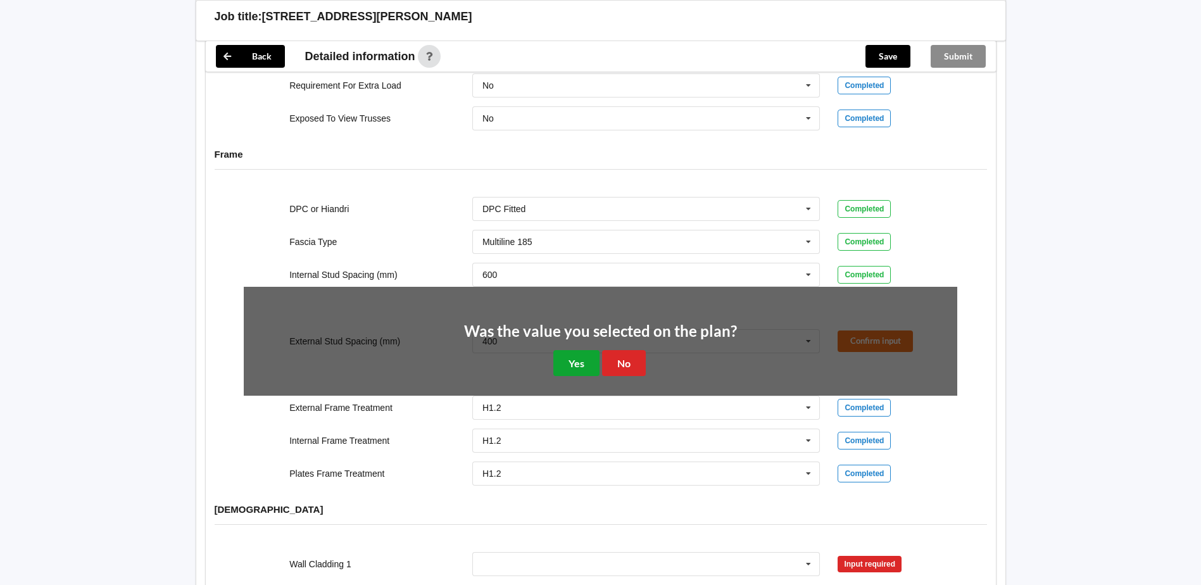
click at [576, 350] on button "Yes" at bounding box center [576, 363] width 46 height 26
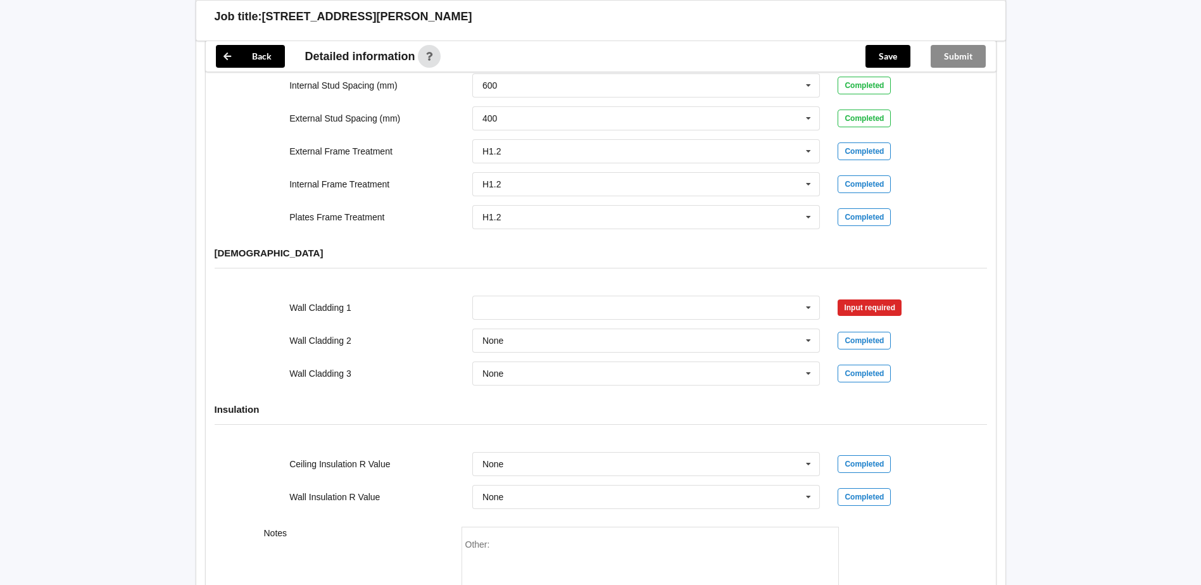
scroll to position [1393, 0]
click at [810, 296] on icon at bounding box center [808, 307] width 19 height 23
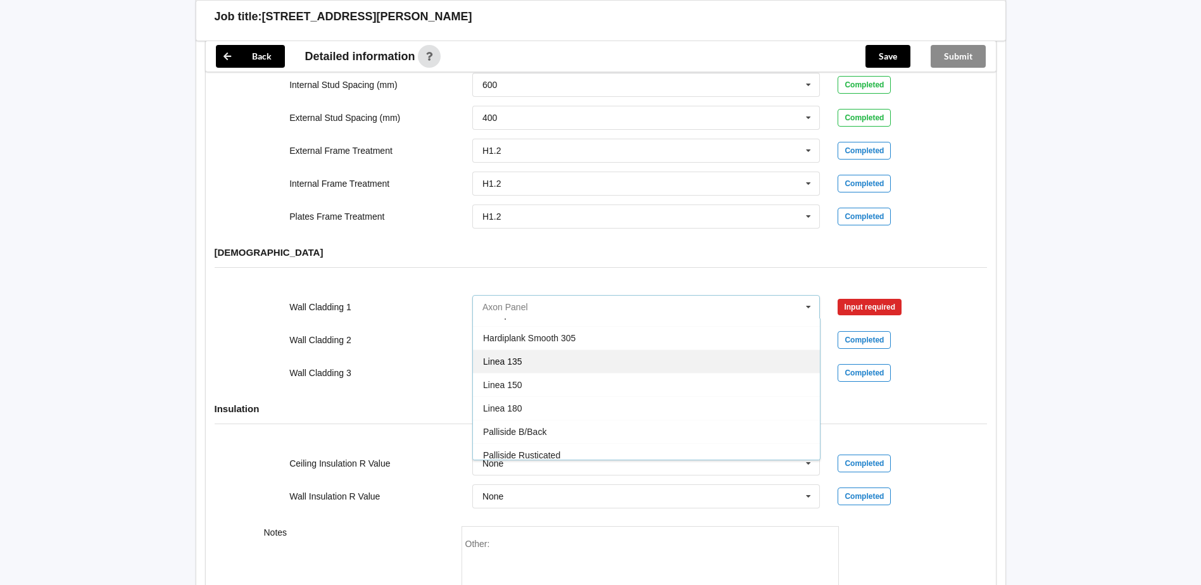
scroll to position [506, 0]
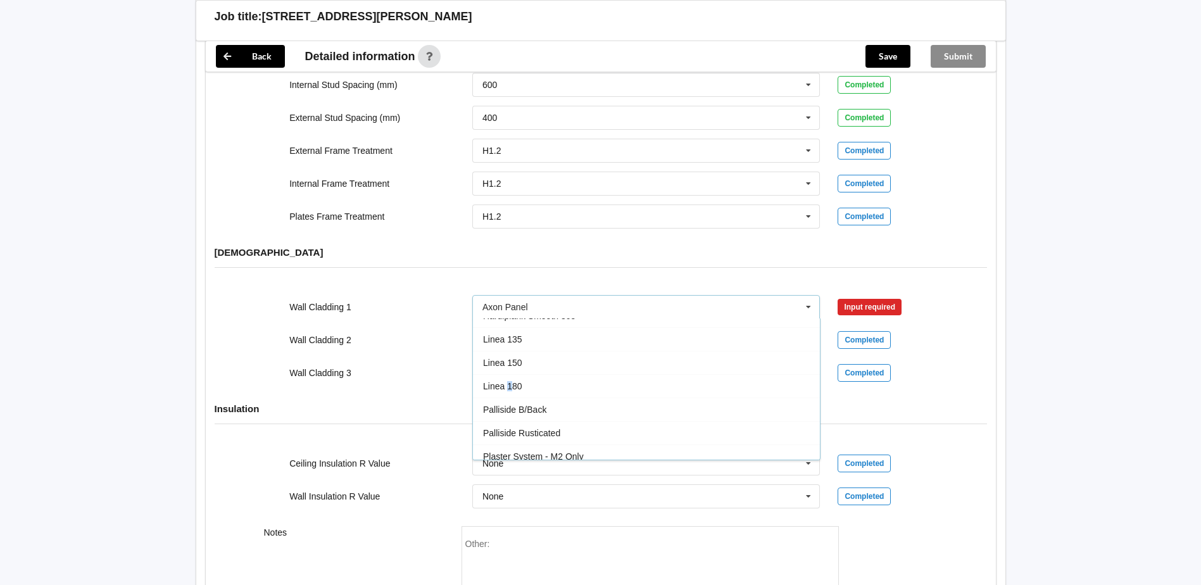
click at [511, 381] on span "Linea 180" at bounding box center [502, 386] width 39 height 10
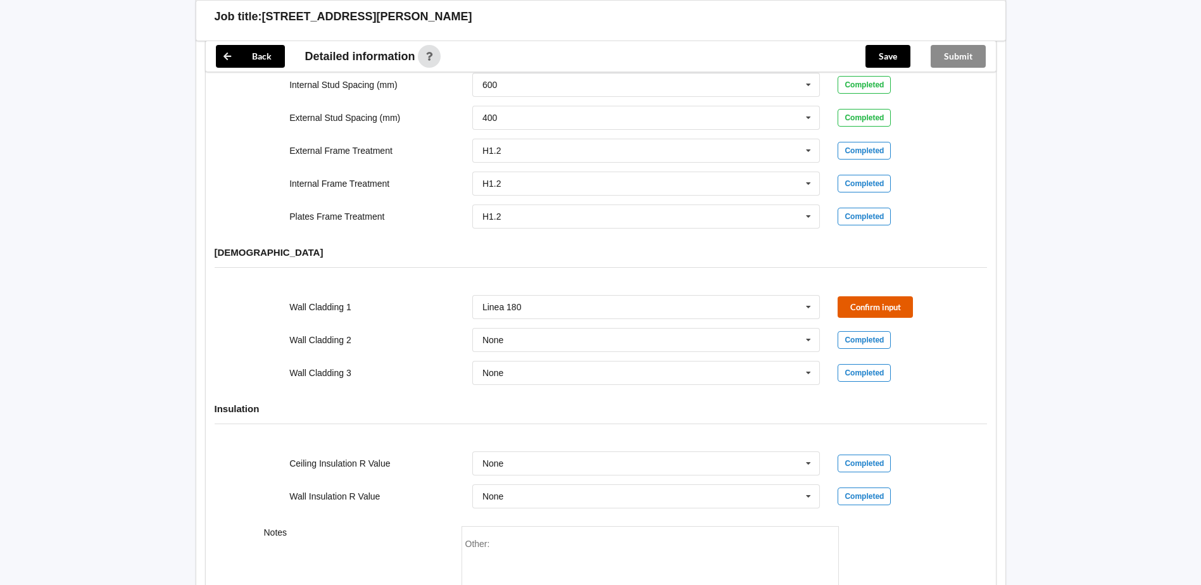
click at [864, 296] on button "Confirm input" at bounding box center [875, 306] width 75 height 21
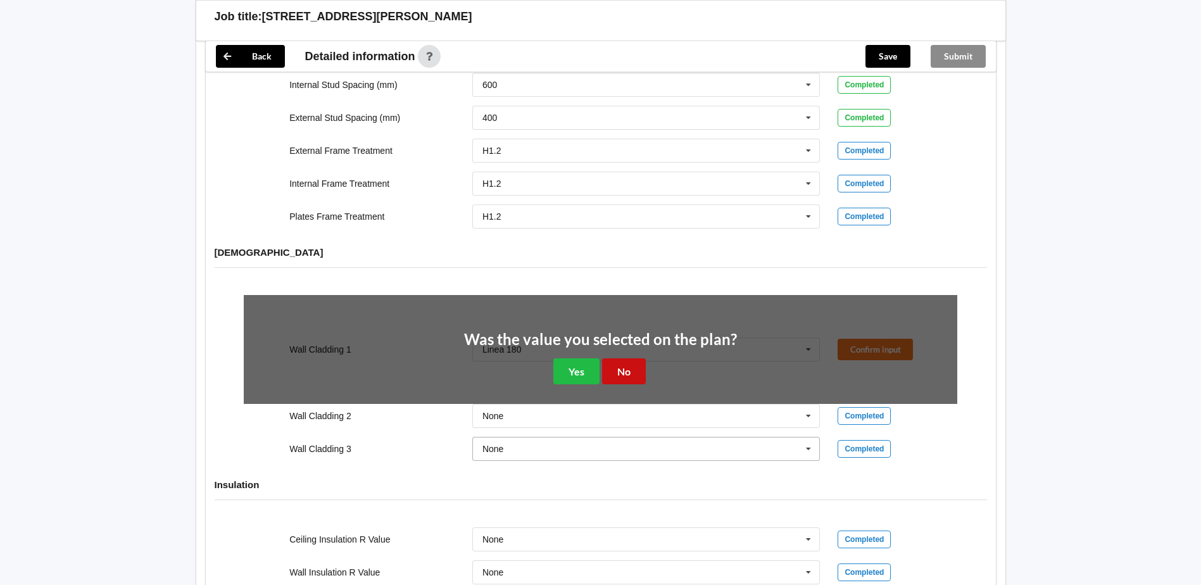
click at [622, 358] on button "No" at bounding box center [624, 371] width 44 height 26
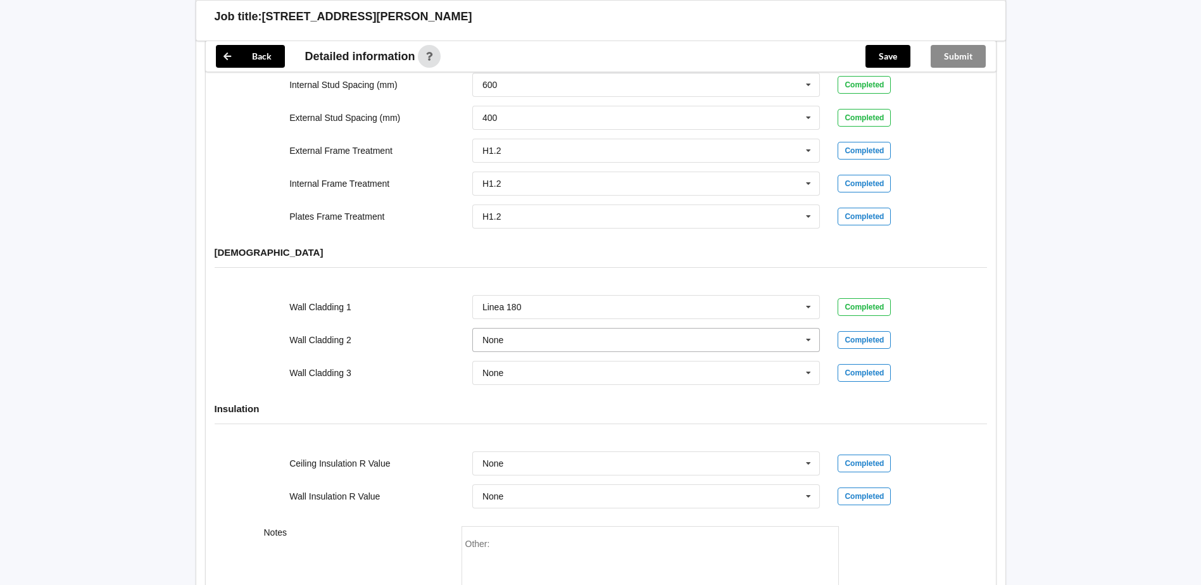
click at [808, 329] on icon at bounding box center [808, 340] width 19 height 23
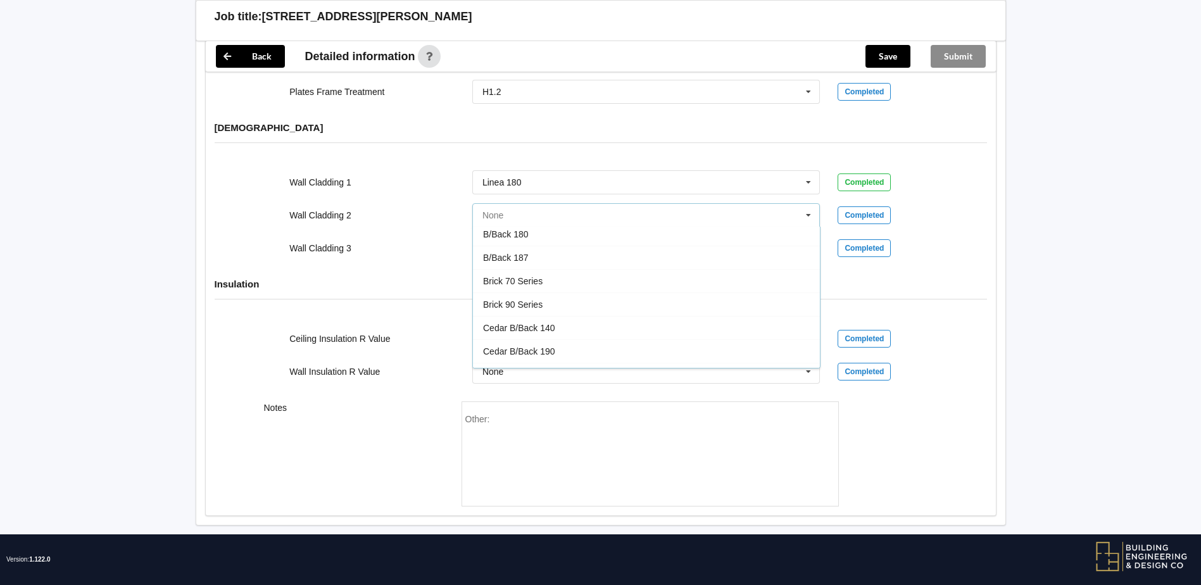
scroll to position [76, 0]
click at [522, 298] on span "Brick 70 Series" at bounding box center [513, 303] width 60 height 10
click at [860, 204] on button "Confirm input" at bounding box center [875, 214] width 75 height 21
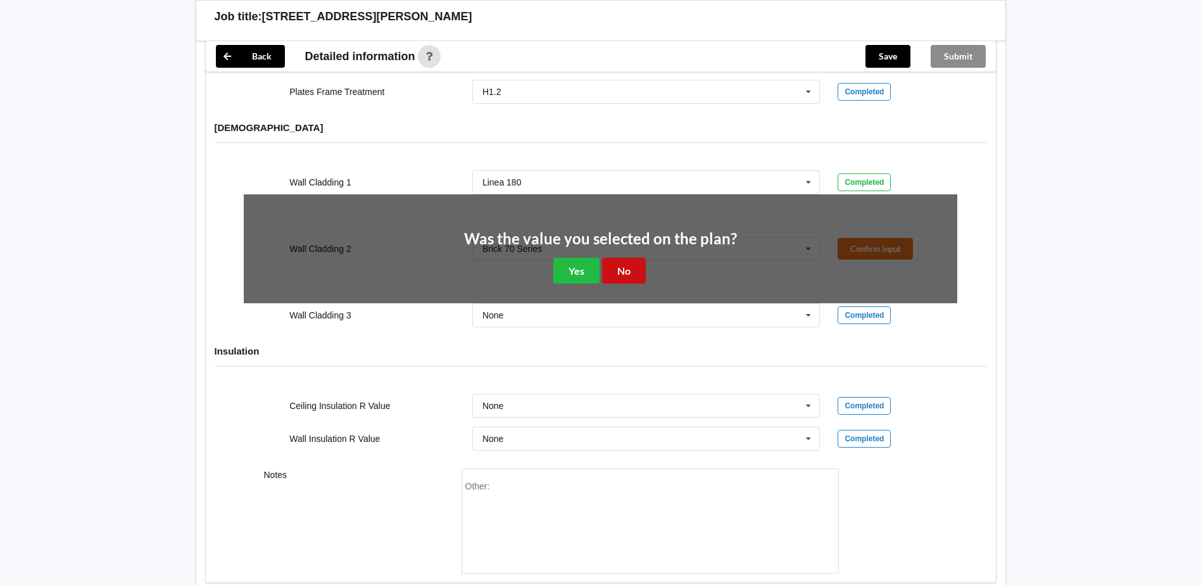
click at [618, 258] on button "No" at bounding box center [624, 271] width 44 height 26
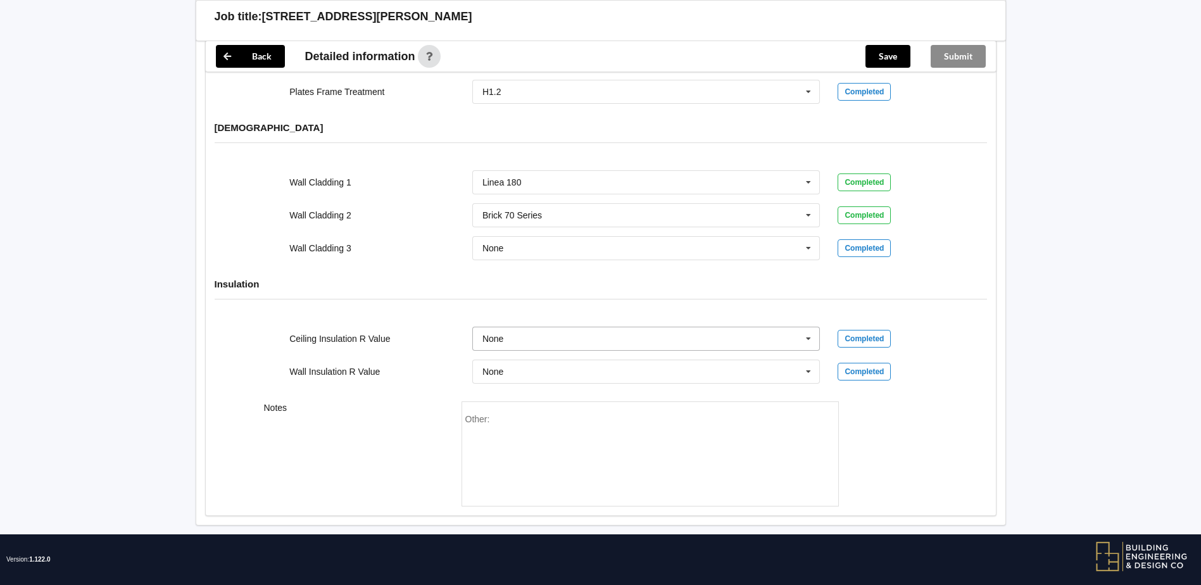
click at [808, 327] on icon at bounding box center [808, 338] width 19 height 23
click at [514, 468] on div "R7.0" at bounding box center [646, 479] width 347 height 23
click at [874, 329] on button "Confirm input" at bounding box center [875, 339] width 75 height 21
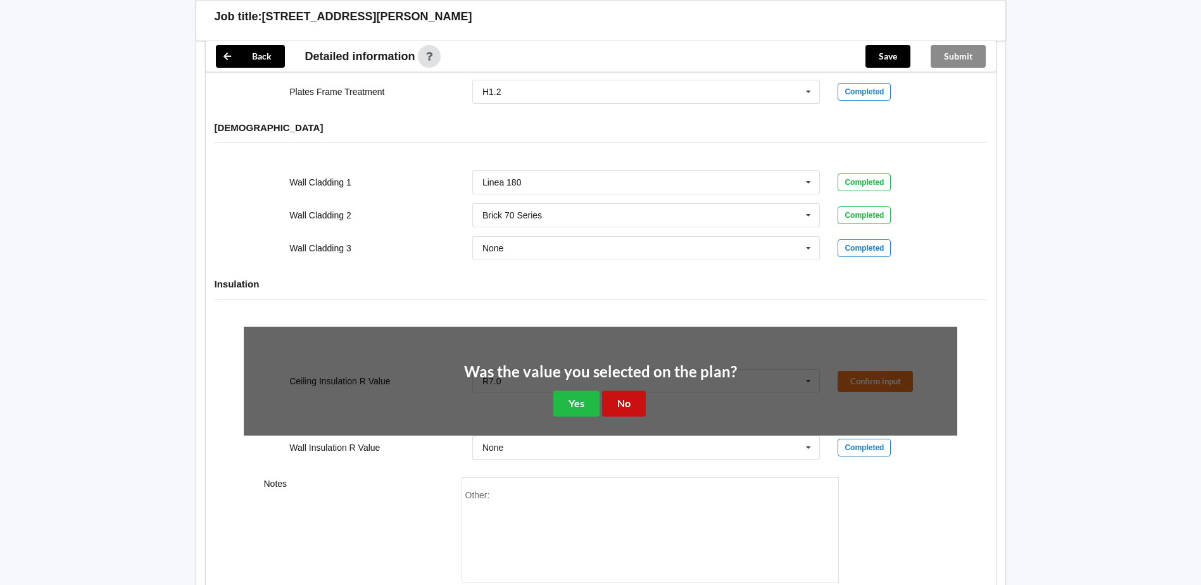
click at [630, 391] on button "No" at bounding box center [624, 404] width 44 height 26
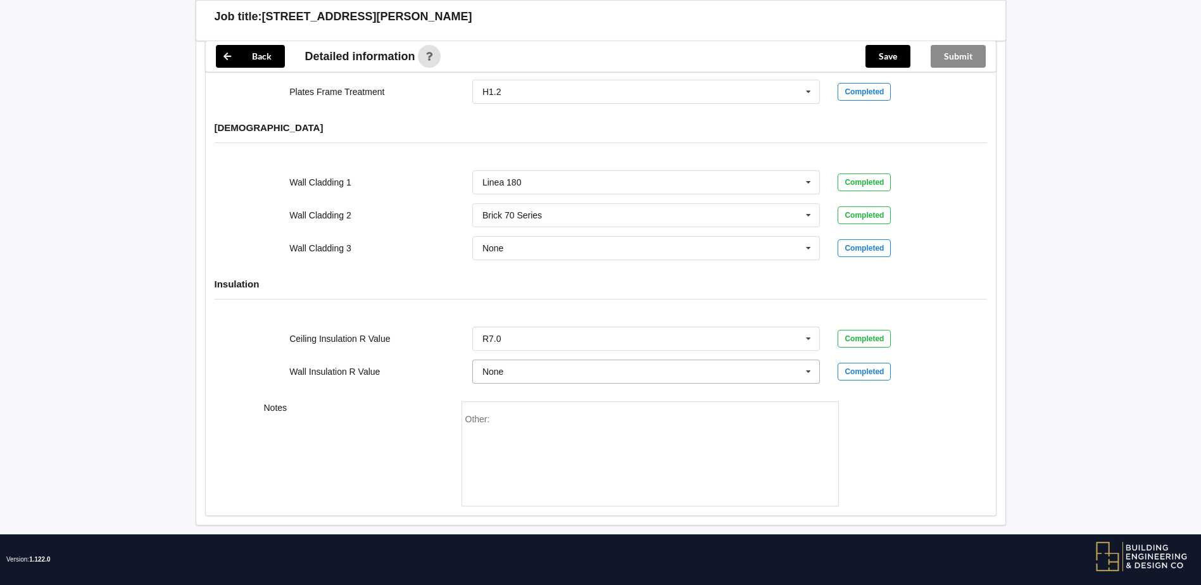
click at [808, 360] on icon at bounding box center [808, 371] width 19 height 23
click at [498, 481] on div "R2.8" at bounding box center [646, 492] width 347 height 23
click at [884, 361] on button "Confirm input" at bounding box center [875, 371] width 75 height 21
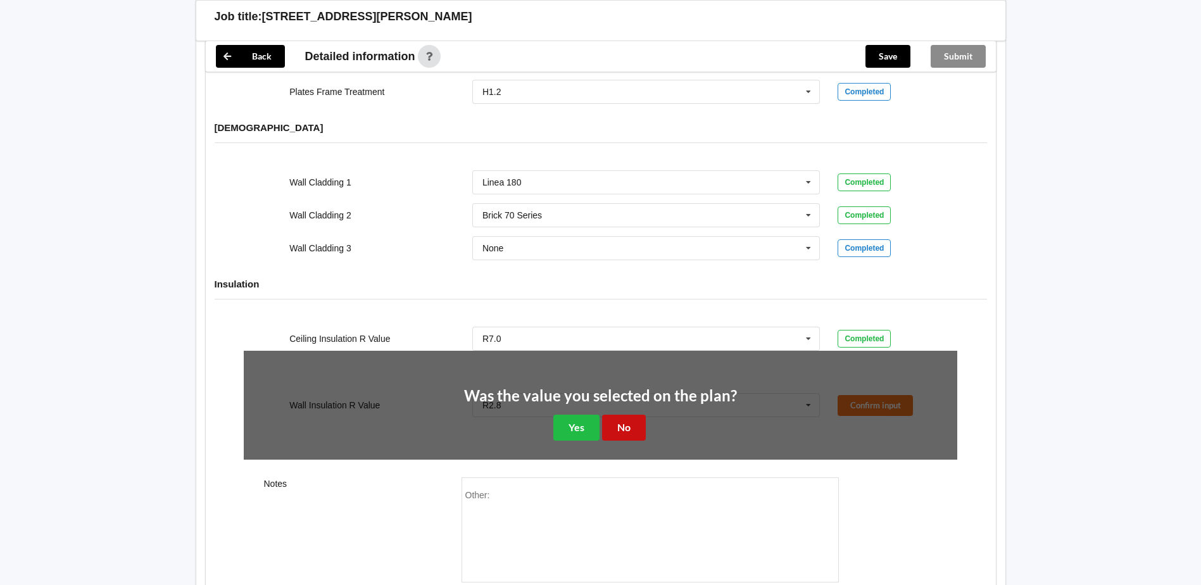
click at [617, 415] on button "No" at bounding box center [624, 428] width 44 height 26
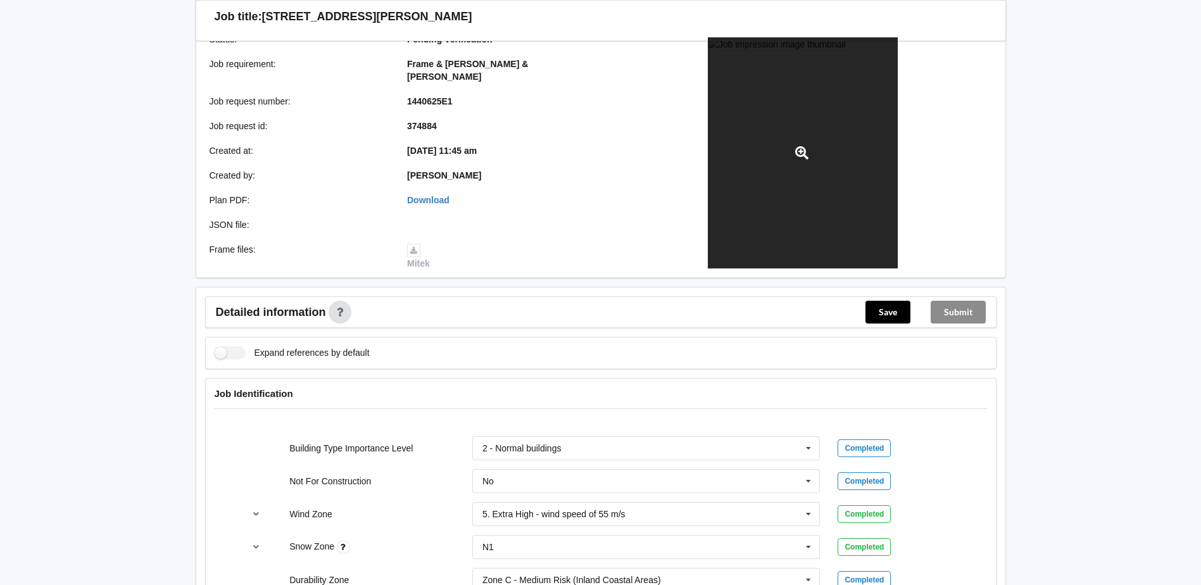
scroll to position [190, 0]
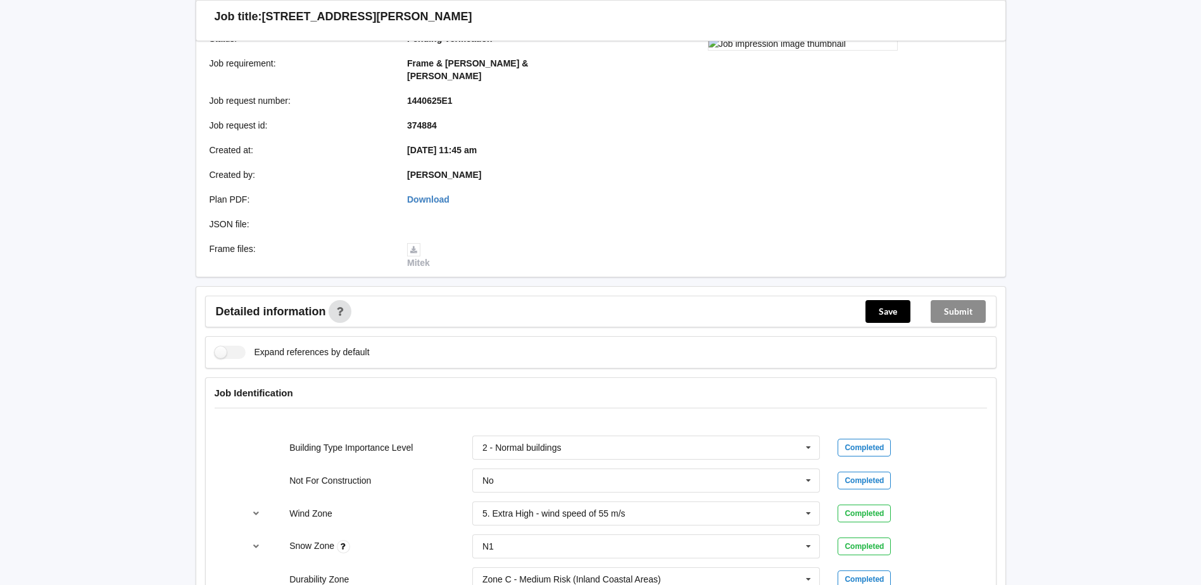
click at [958, 298] on div "Submit" at bounding box center [957, 311] width 75 height 30
click at [958, 296] on div "Submit" at bounding box center [957, 311] width 75 height 30
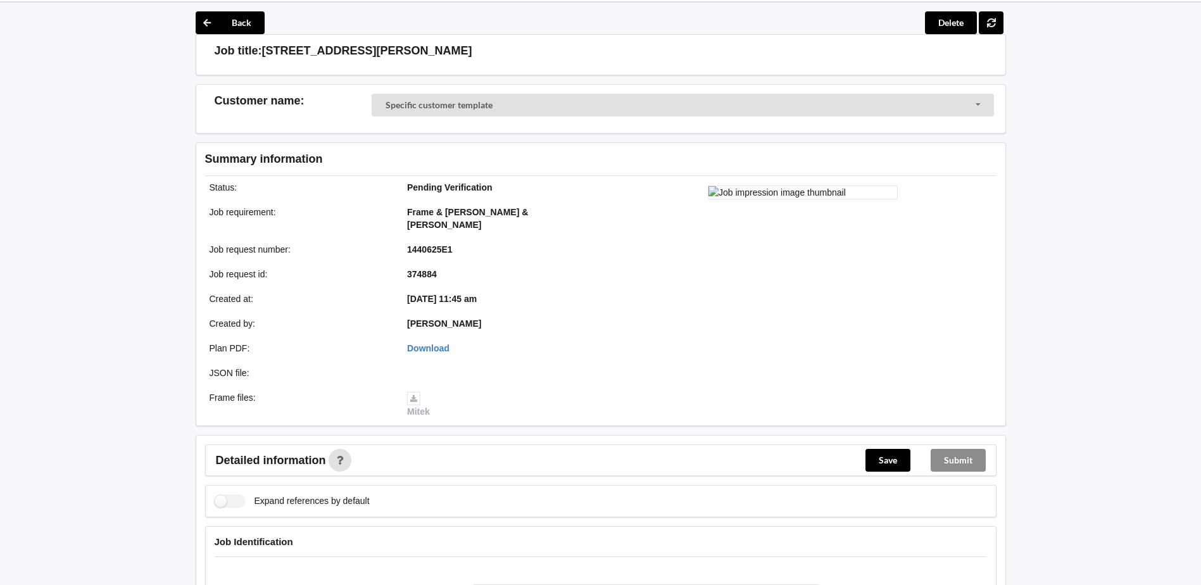
scroll to position [63, 0]
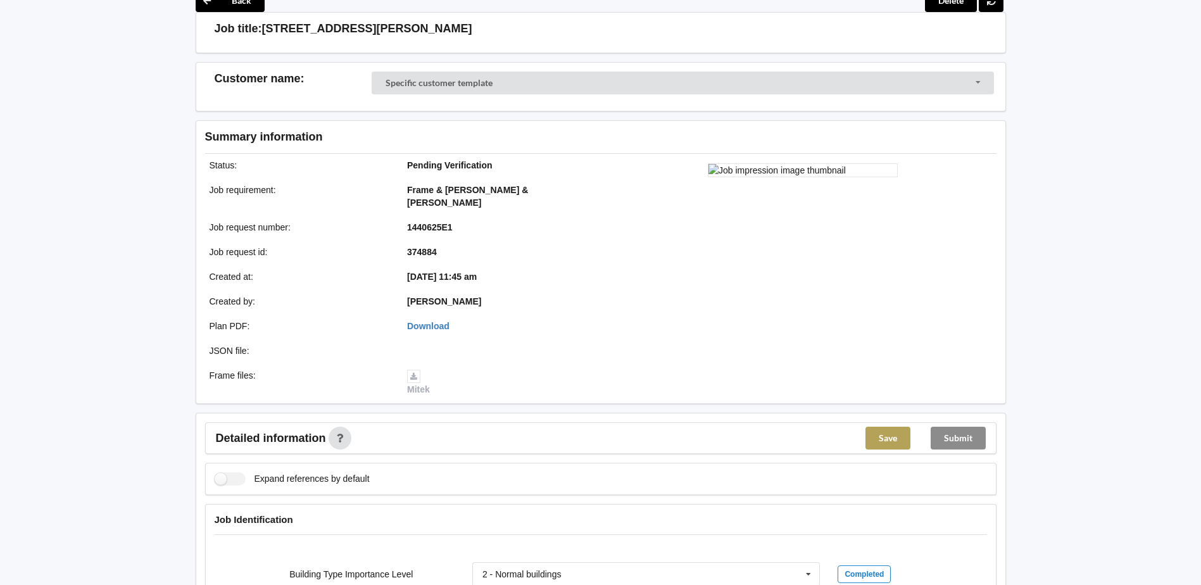
click at [882, 427] on button "Save" at bounding box center [887, 438] width 45 height 23
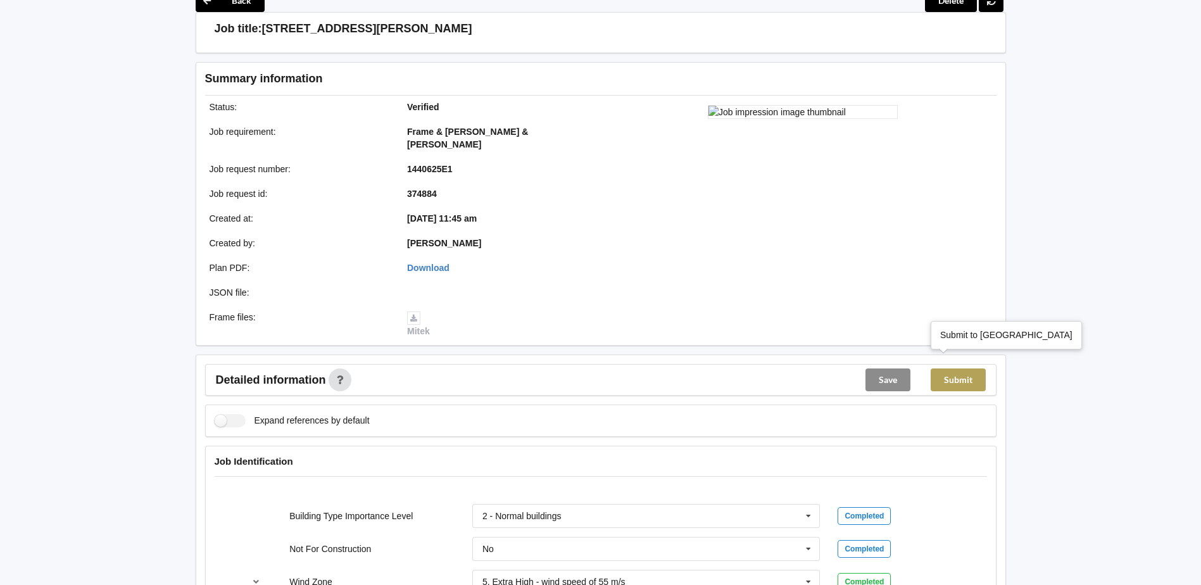
click at [954, 368] on button "Submit" at bounding box center [958, 379] width 55 height 23
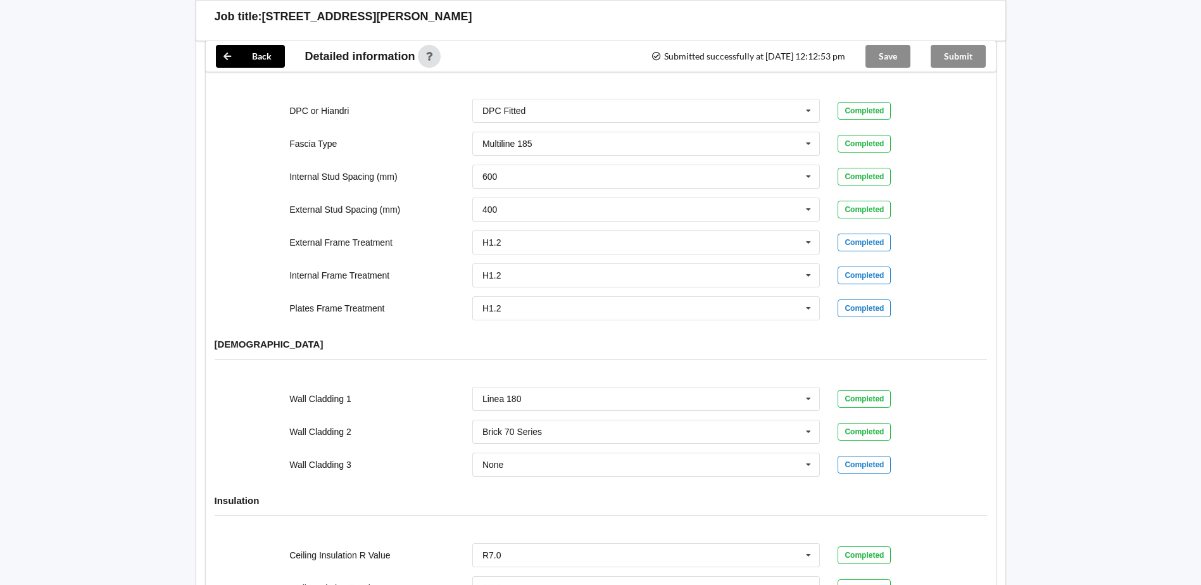
scroll to position [1143, 0]
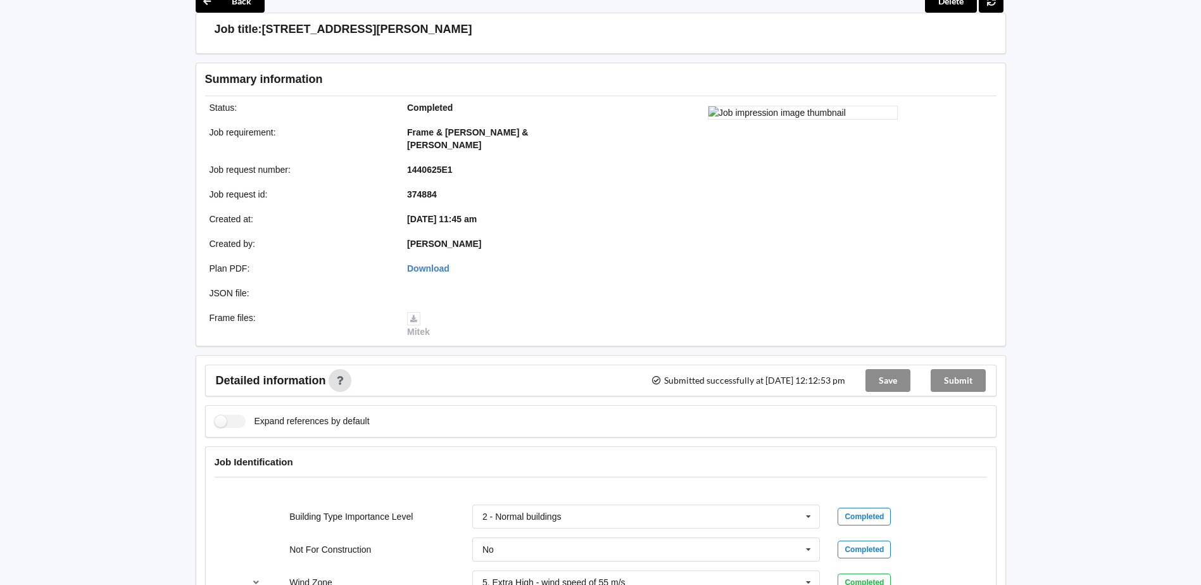
scroll to position [63, 0]
